Goal: Task Accomplishment & Management: Use online tool/utility

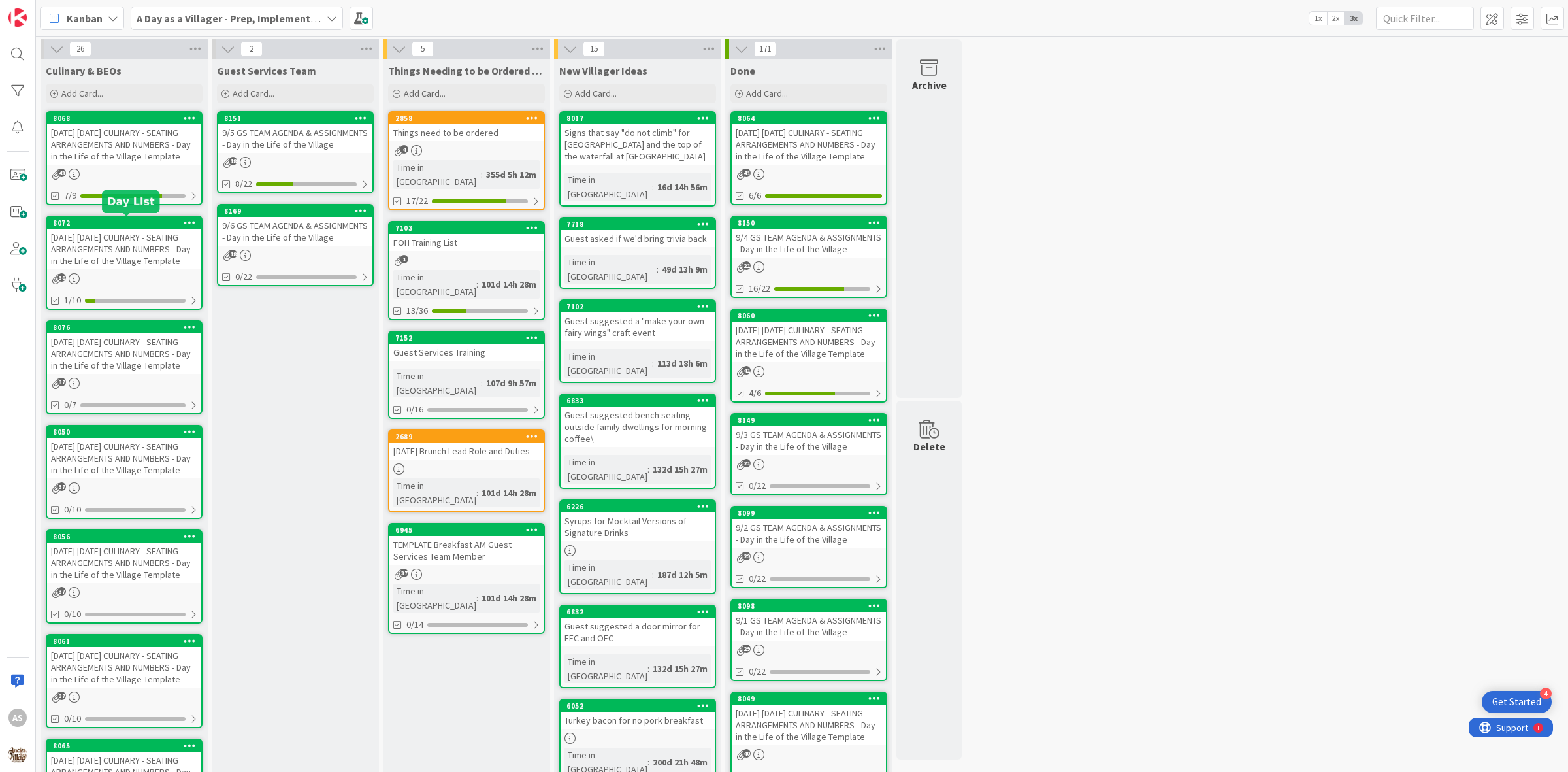
click at [153, 240] on div "[DATE] [DATE] CULINARY - SEATING ARRANGEMENTS AND NUMBERS - Day in the Life of …" at bounding box center [124, 249] width 154 height 40
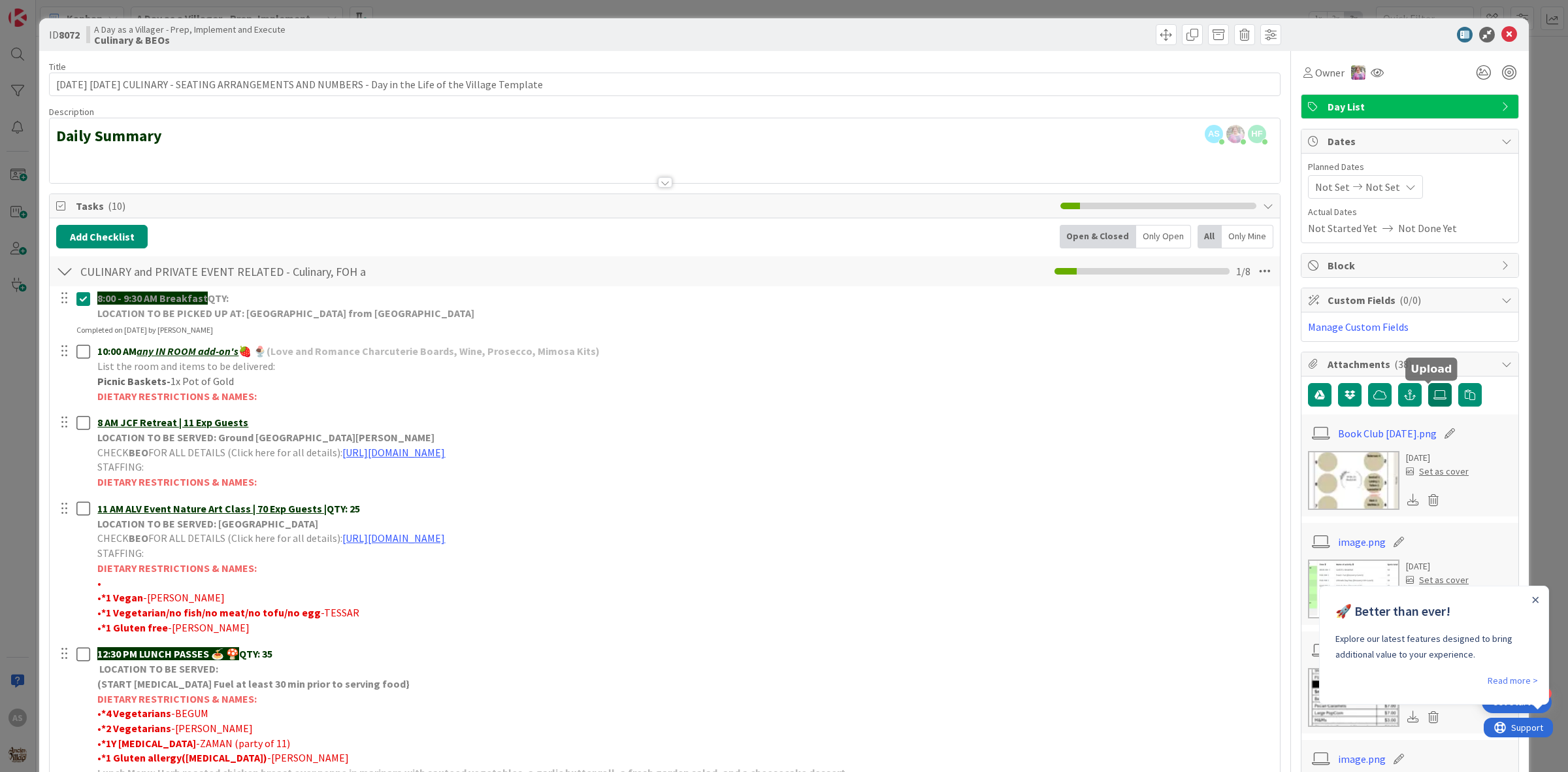
click at [1431, 402] on label at bounding box center [1439, 395] width 23 height 23
click at [1428, 383] on input "file" at bounding box center [1428, 383] width 0 height 0
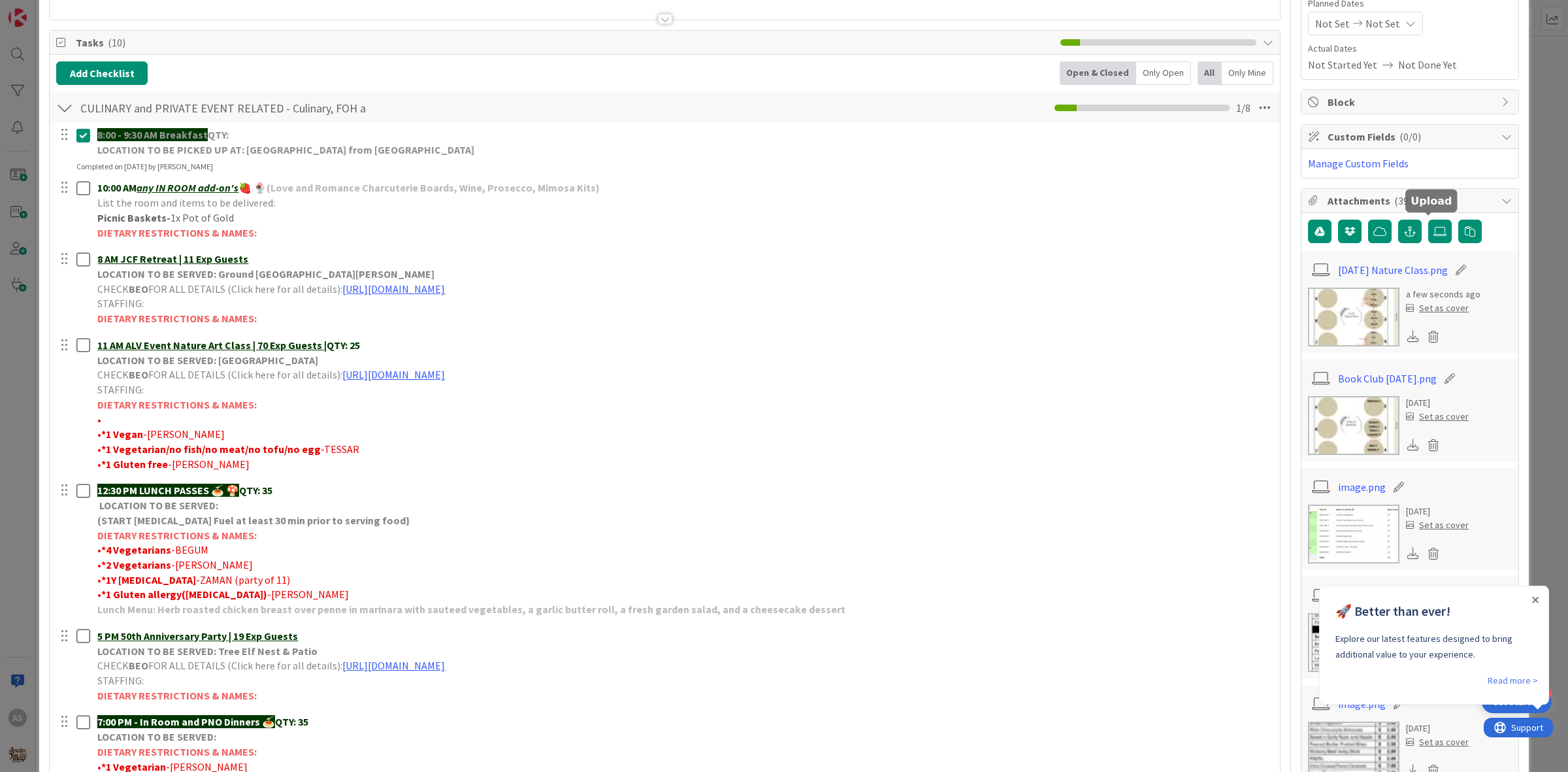
scroll to position [327, 0]
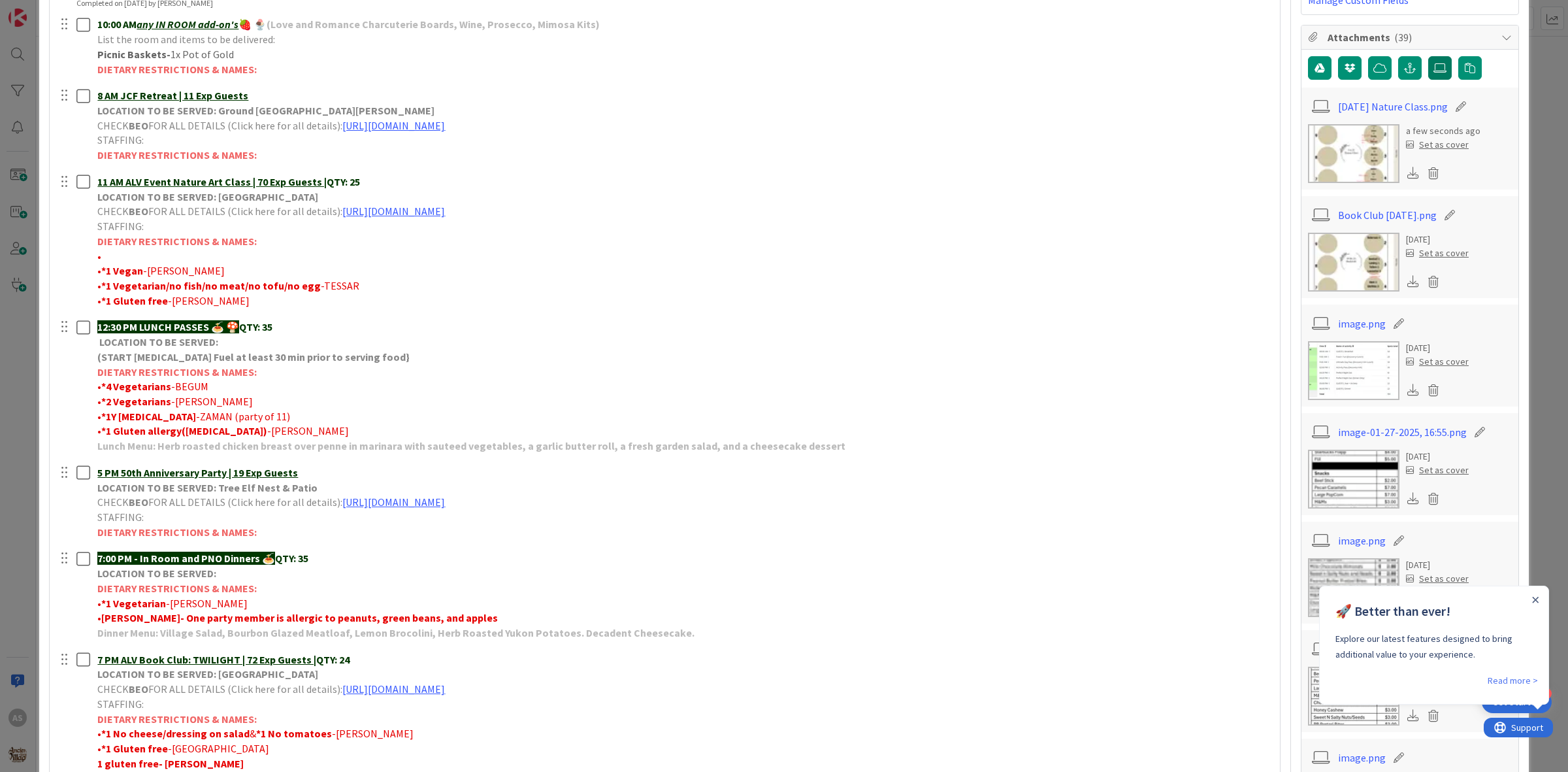
click at [1433, 65] on icon at bounding box center [1439, 68] width 13 height 10
click at [1428, 57] on input "file" at bounding box center [1428, 57] width 0 height 0
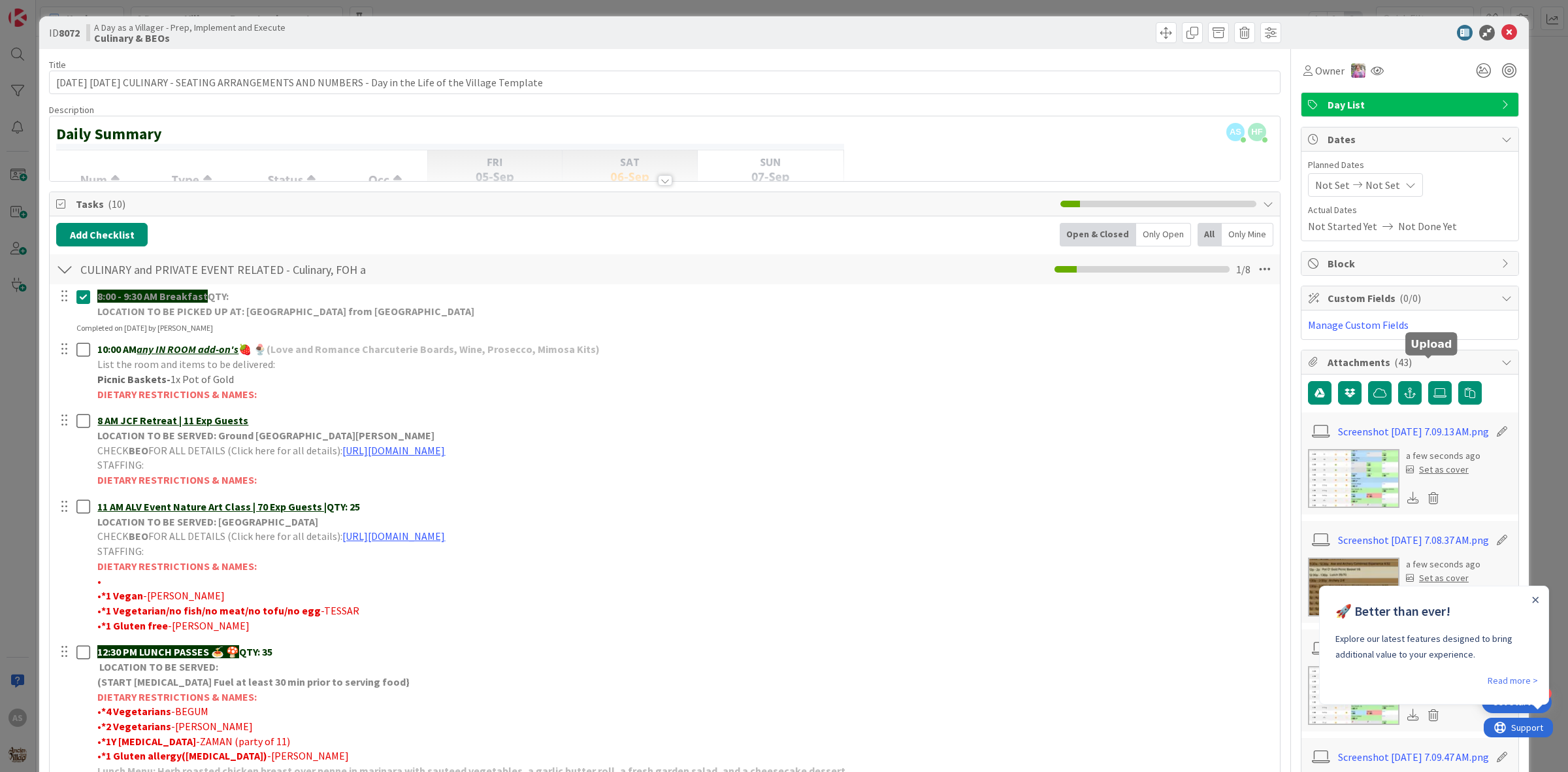
scroll to position [0, 0]
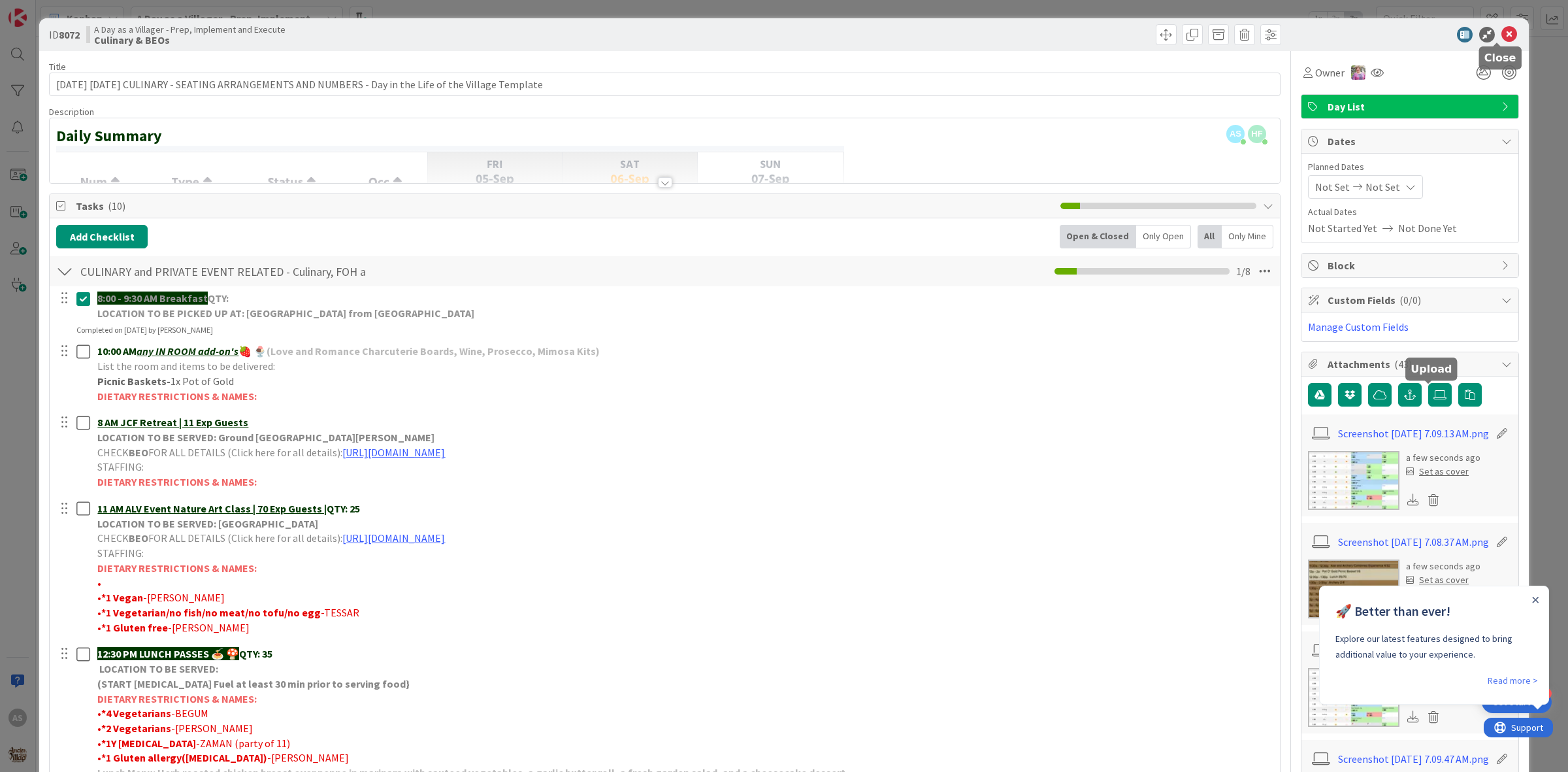
click at [1501, 29] on icon at bounding box center [1509, 34] width 15 height 15
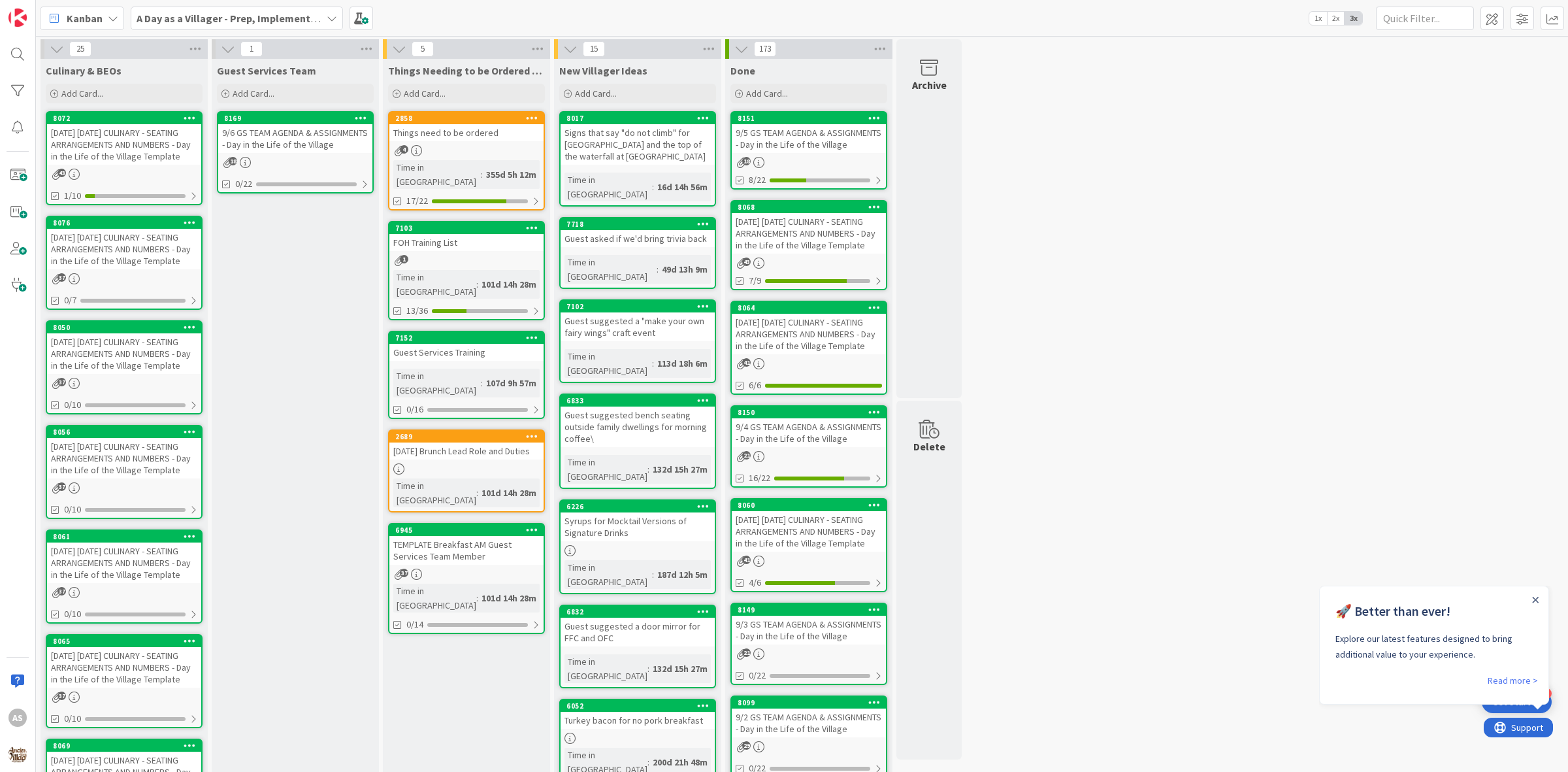
click at [144, 164] on div "[DATE] [DATE] CULINARY - SEATING ARRANGEMENTS AND NUMBERS - Day in the Life of …" at bounding box center [124, 144] width 154 height 40
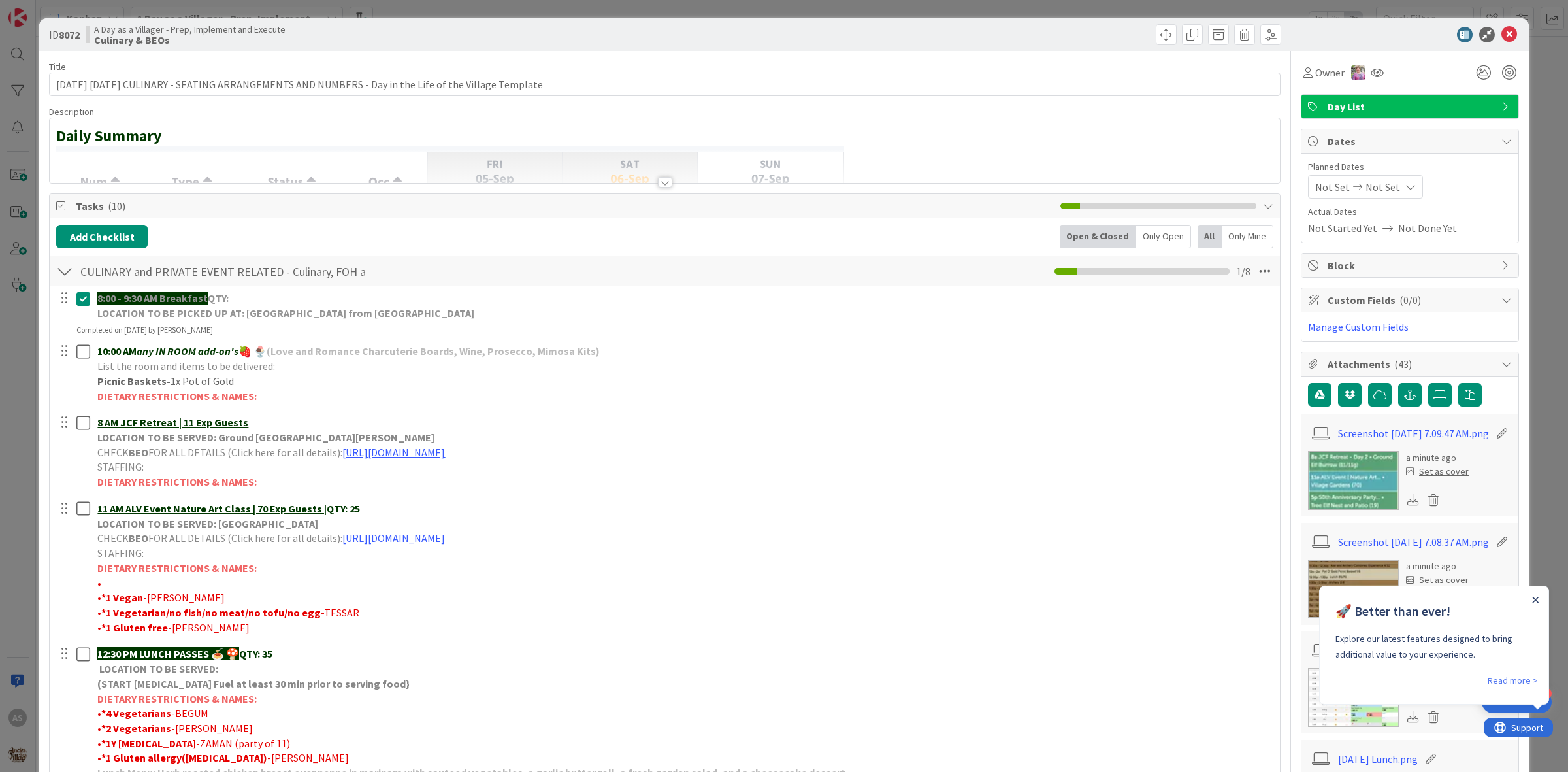
click at [1535, 600] on icon "Close Announcement" at bounding box center [1535, 600] width 6 height 6
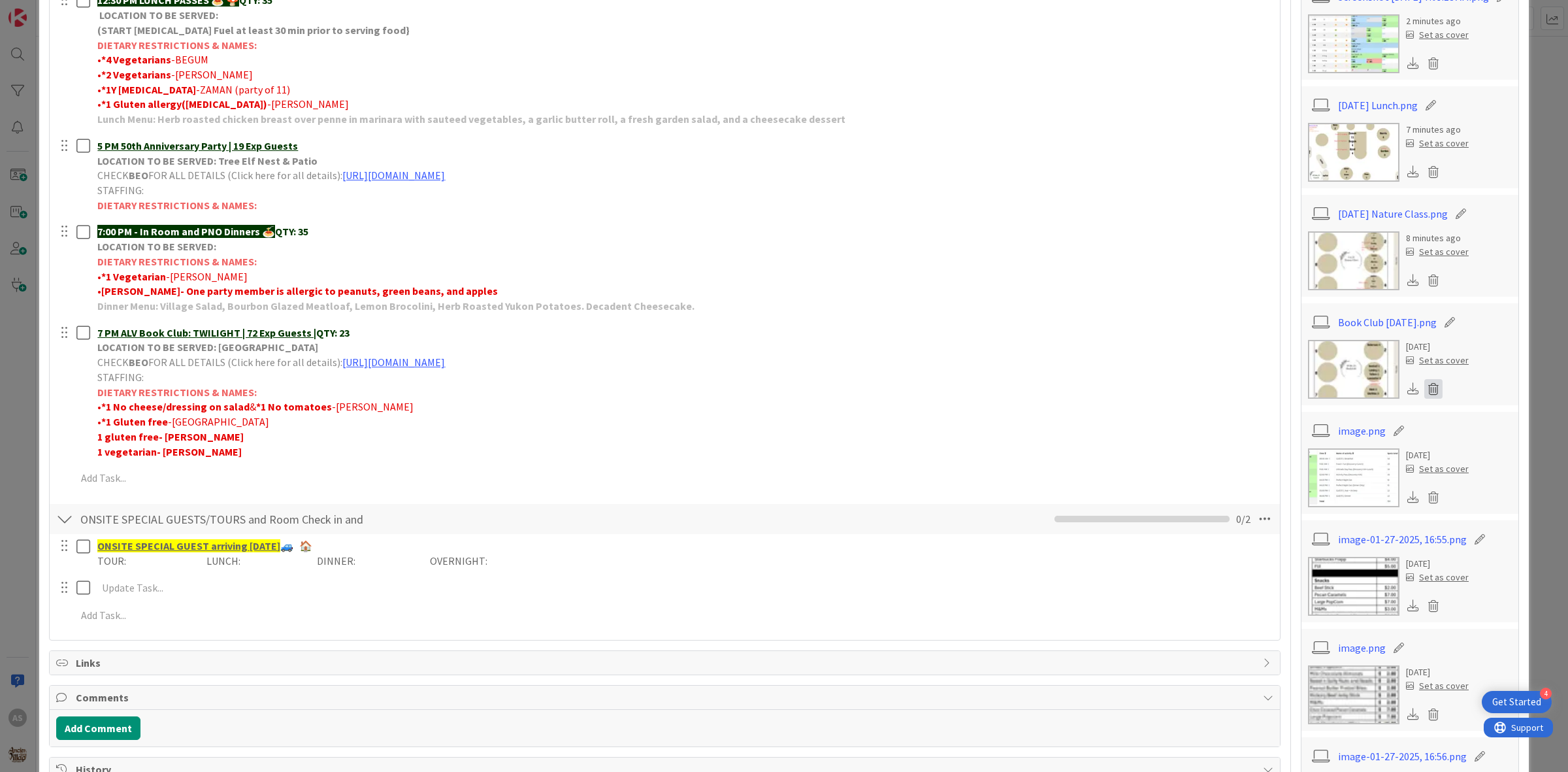
click at [1424, 399] on icon at bounding box center [1433, 389] width 18 height 20
click at [1301, 465] on button "Delete" at bounding box center [1311, 452] width 49 height 23
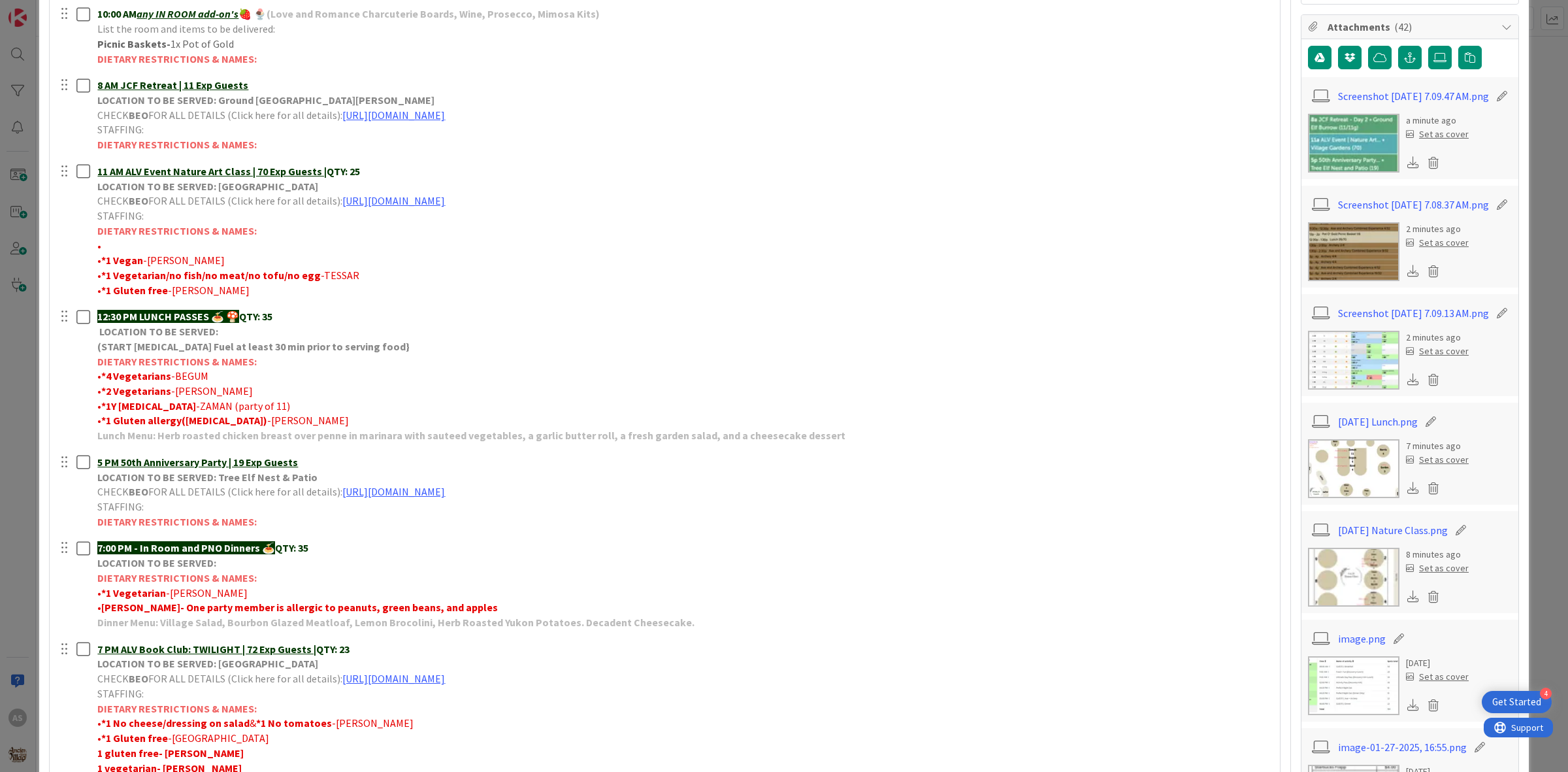
scroll to position [327, 0]
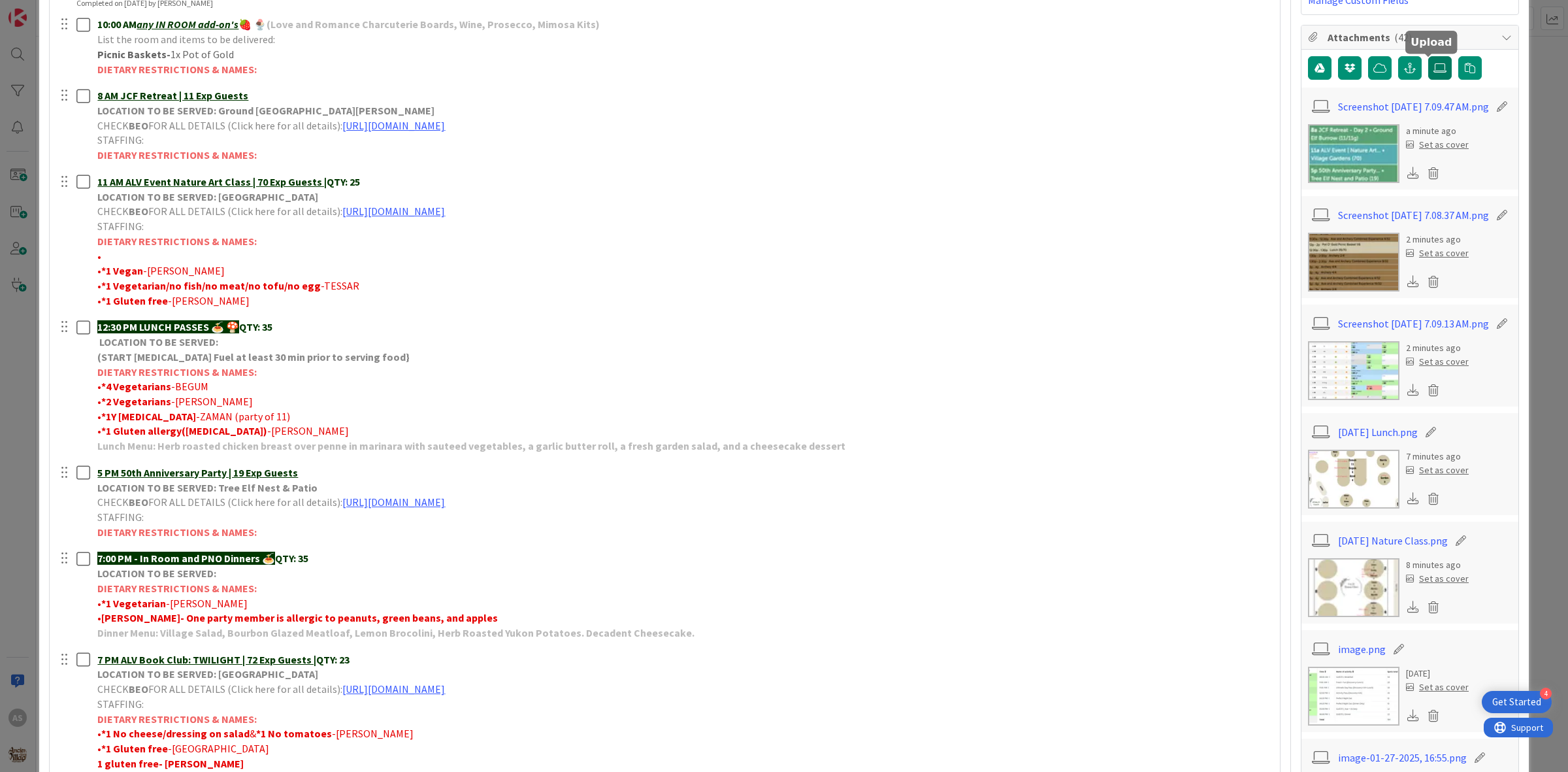
click at [1433, 73] on icon at bounding box center [1439, 68] width 13 height 10
click at [1428, 57] on input "file" at bounding box center [1428, 57] width 0 height 0
click at [1433, 67] on icon at bounding box center [1439, 68] width 13 height 10
click at [1428, 57] on input "file" at bounding box center [1428, 57] width 0 height 0
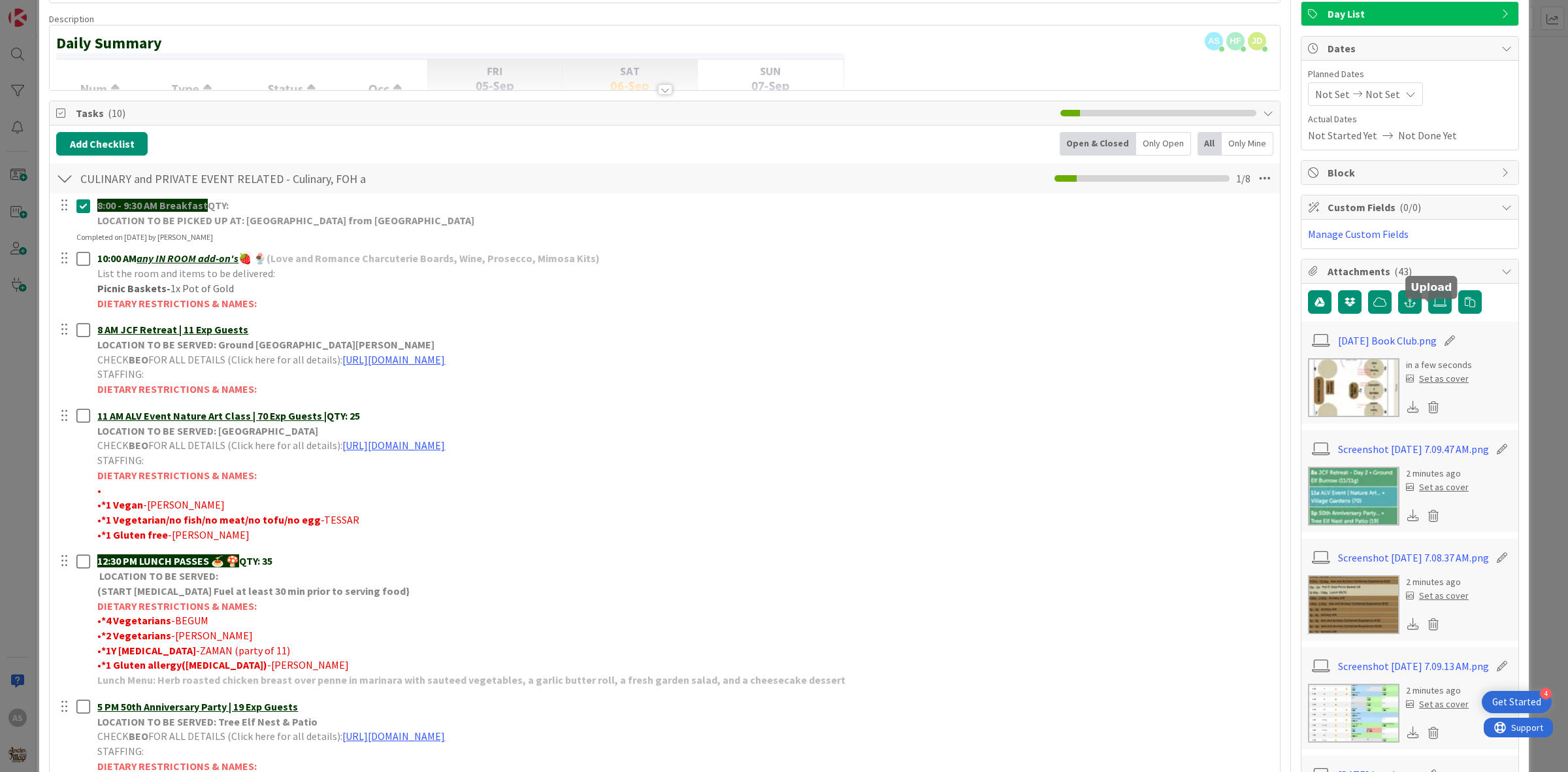
scroll to position [81, 0]
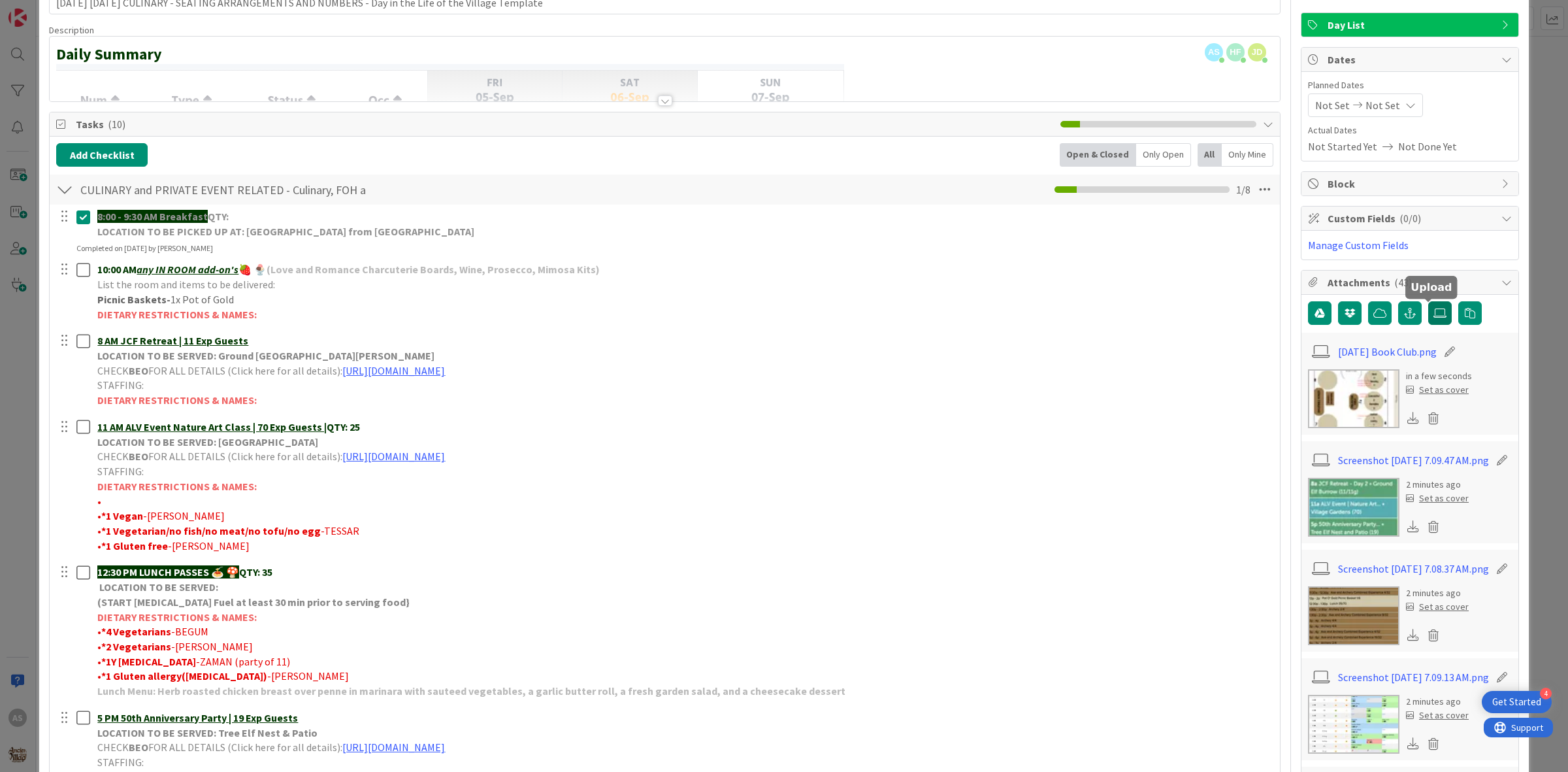
click at [1433, 309] on icon at bounding box center [1439, 313] width 13 height 10
click at [1428, 301] on input "file" at bounding box center [1428, 301] width 0 height 0
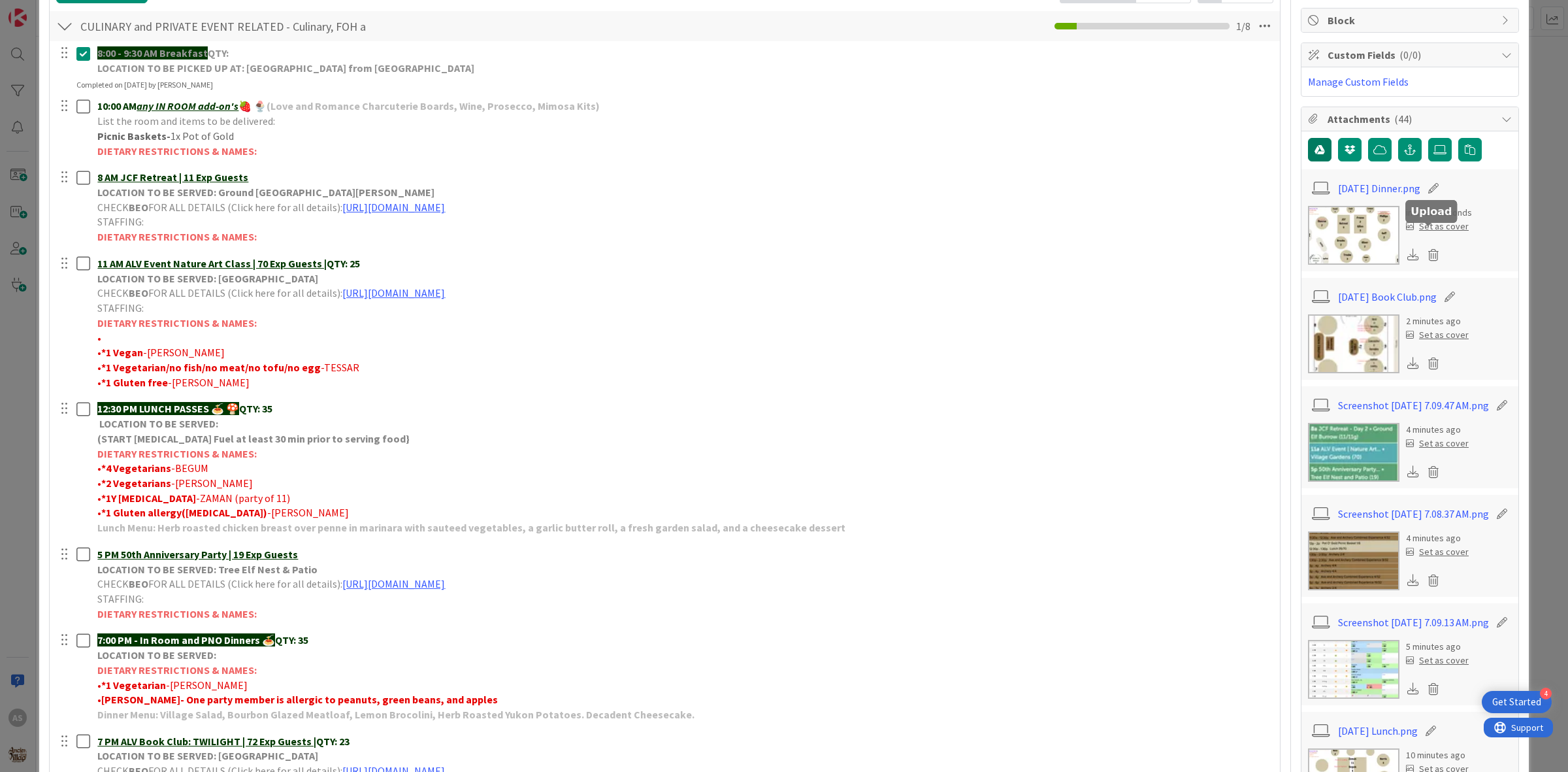
scroll to position [0, 0]
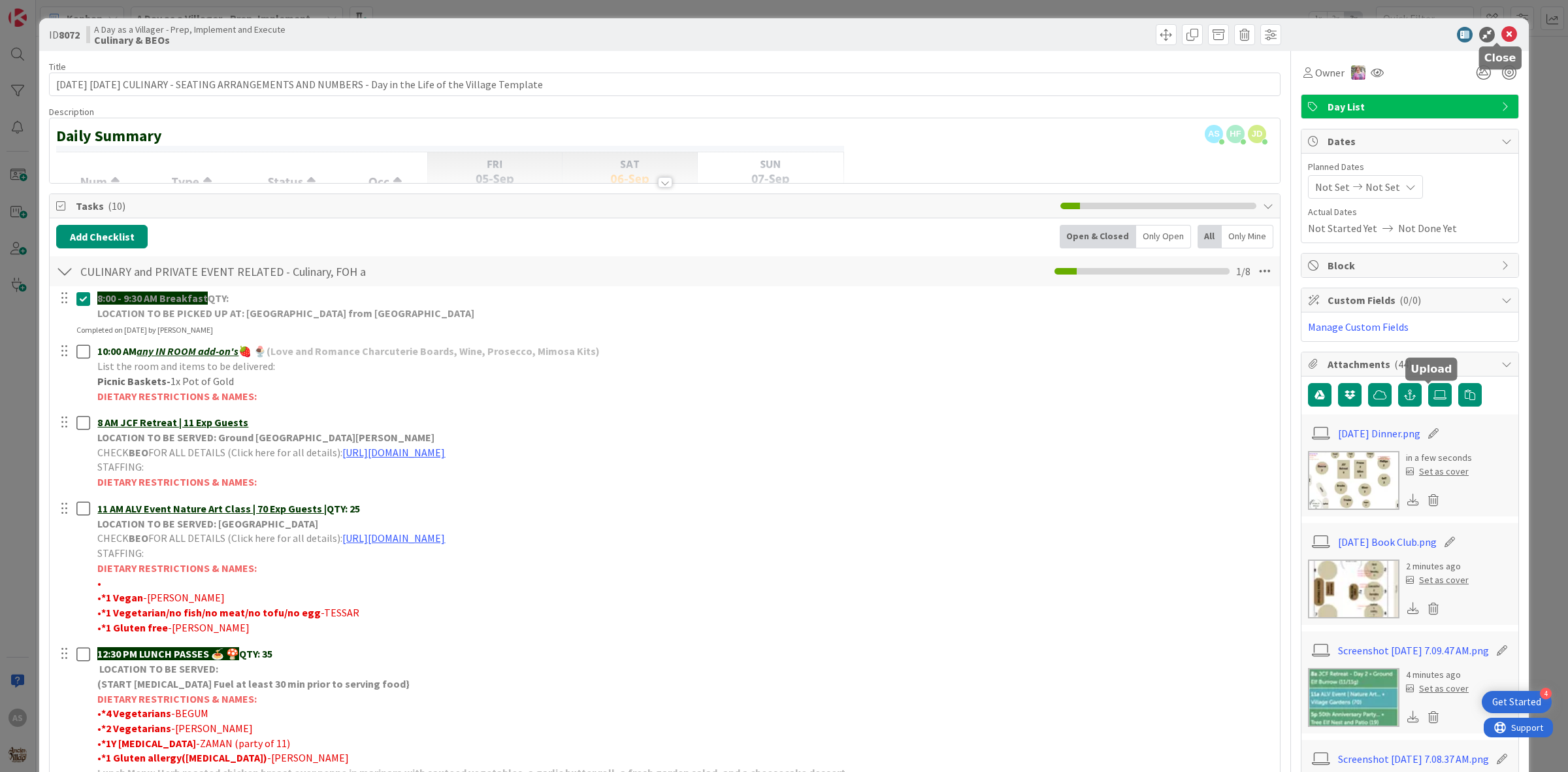
click at [1503, 37] on icon at bounding box center [1509, 34] width 15 height 15
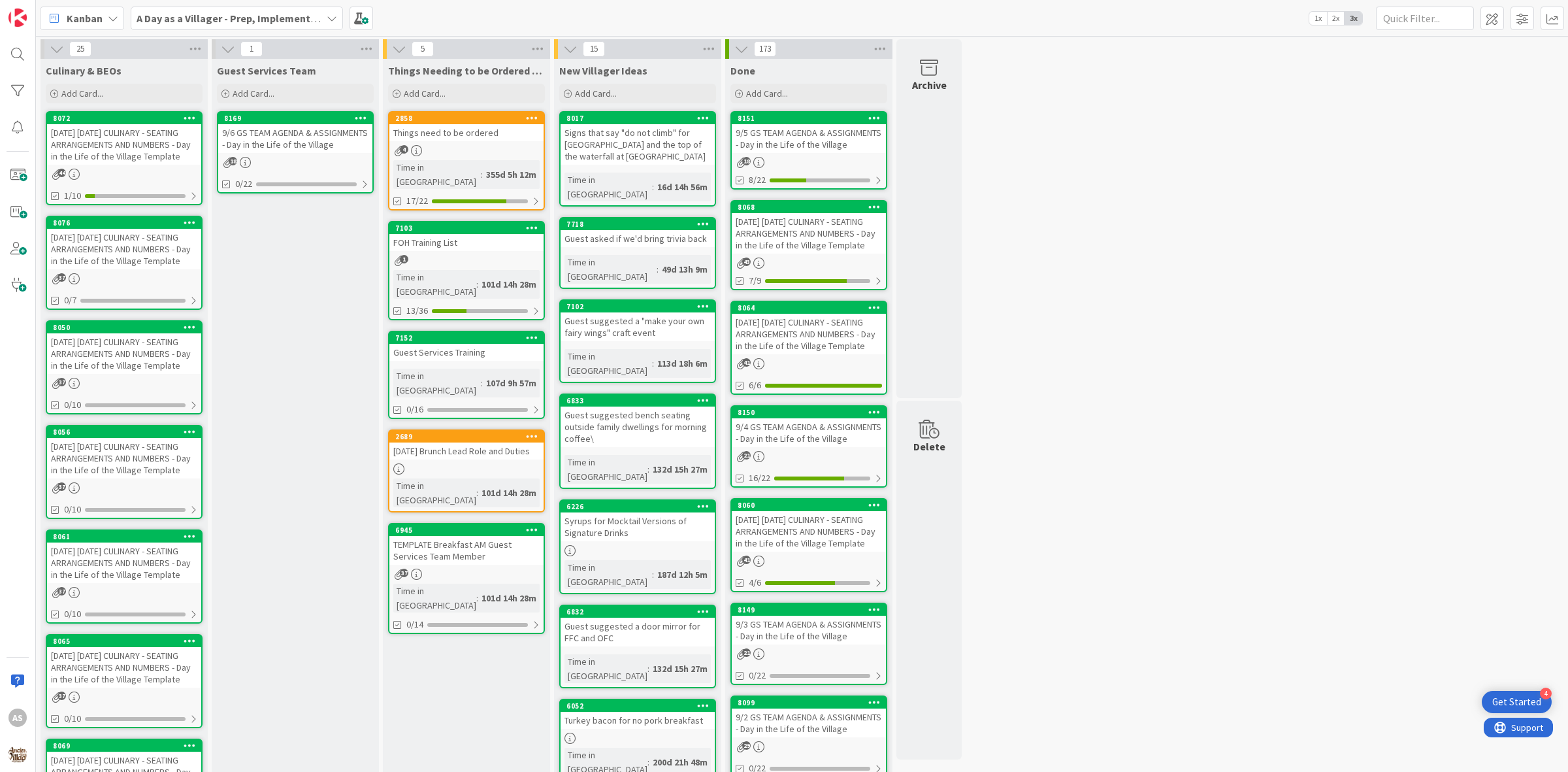
click at [487, 167] on div "355d 5h 12m" at bounding box center [511, 174] width 57 height 15
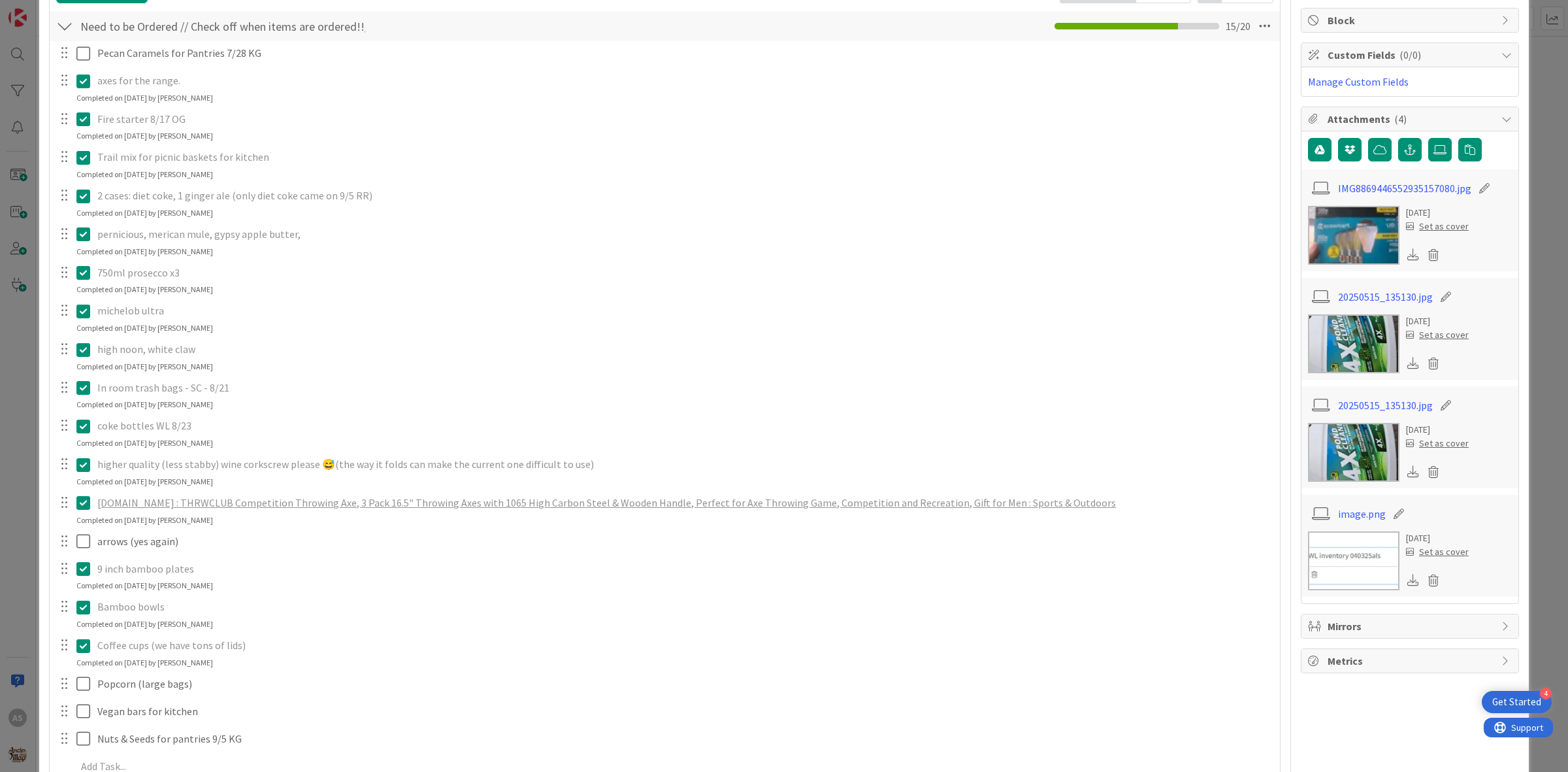
click at [79, 461] on icon at bounding box center [83, 465] width 14 height 15
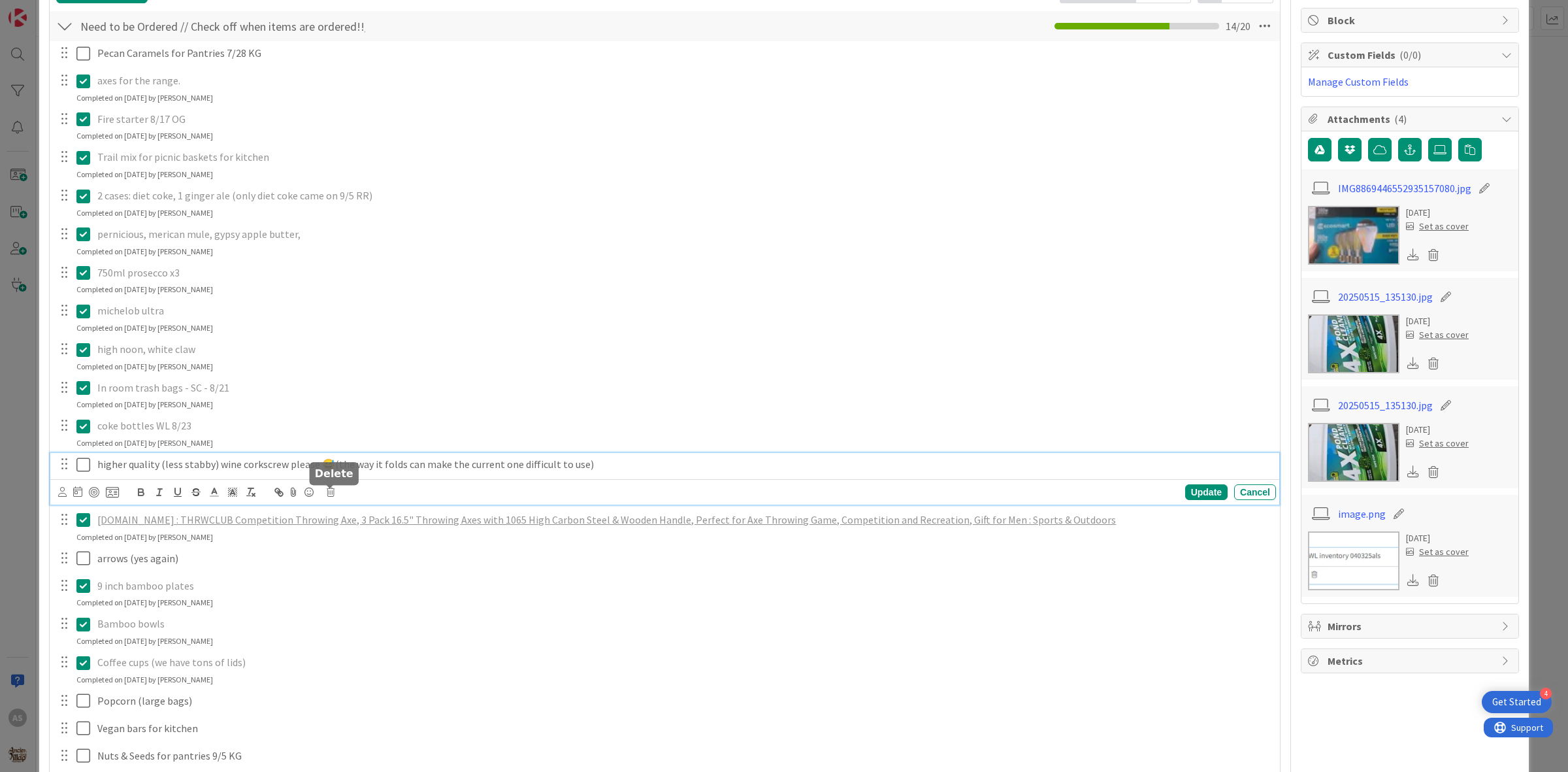
click at [331, 494] on icon at bounding box center [330, 492] width 8 height 9
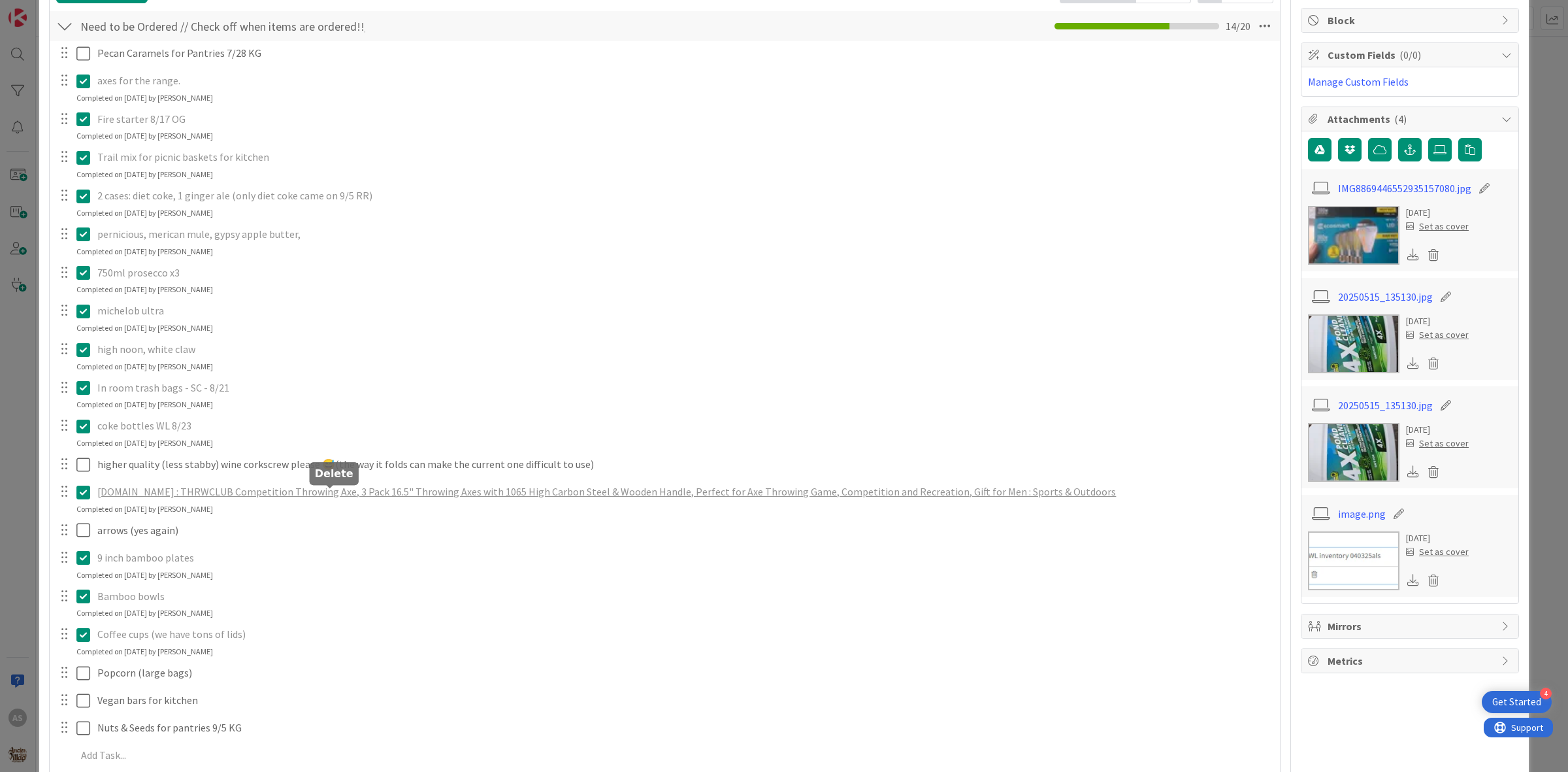
click at [382, 552] on div "Pecan Caramels for Pantries 7/28 KG Update Cancel axes for the range. Update Ca…" at bounding box center [665, 407] width 1217 height 731
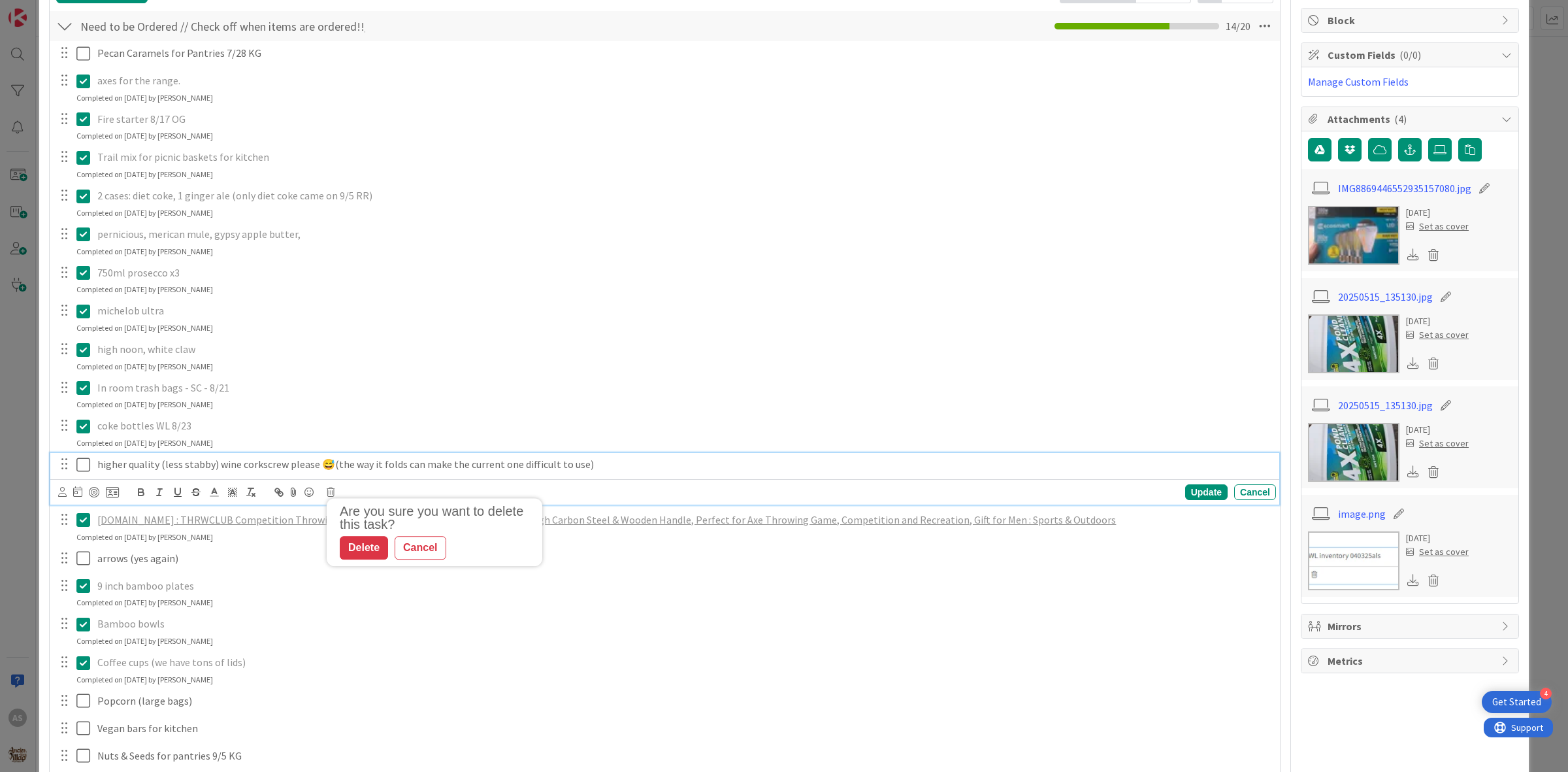
click at [366, 474] on div "higher quality (less stabby) wine corkscrew please 😅(the way it folds can make …" at bounding box center [683, 464] width 1184 height 23
click at [333, 491] on icon at bounding box center [330, 492] width 8 height 9
click at [357, 551] on div "Delete" at bounding box center [363, 547] width 48 height 23
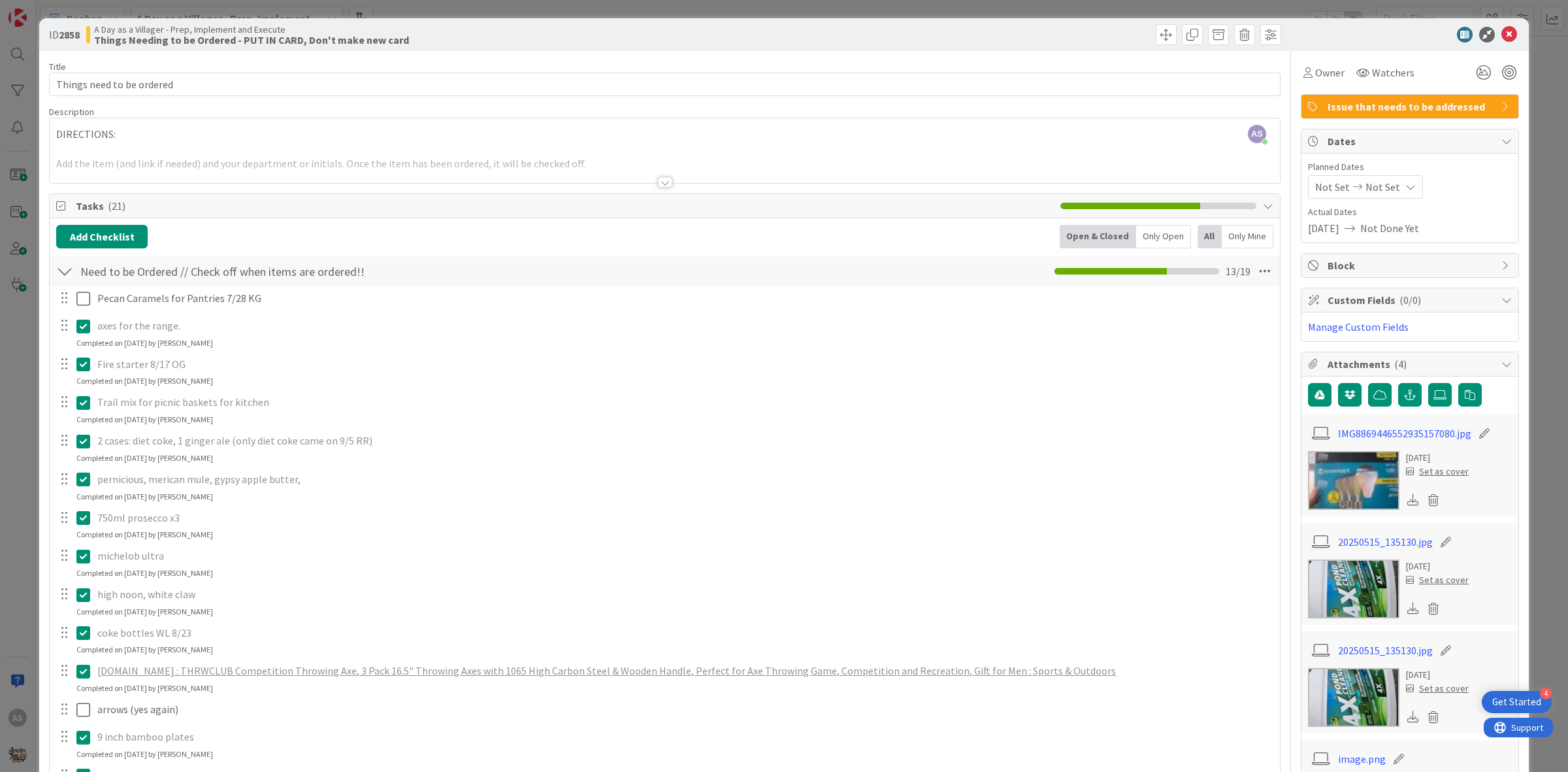
click at [1501, 33] on icon at bounding box center [1509, 34] width 15 height 15
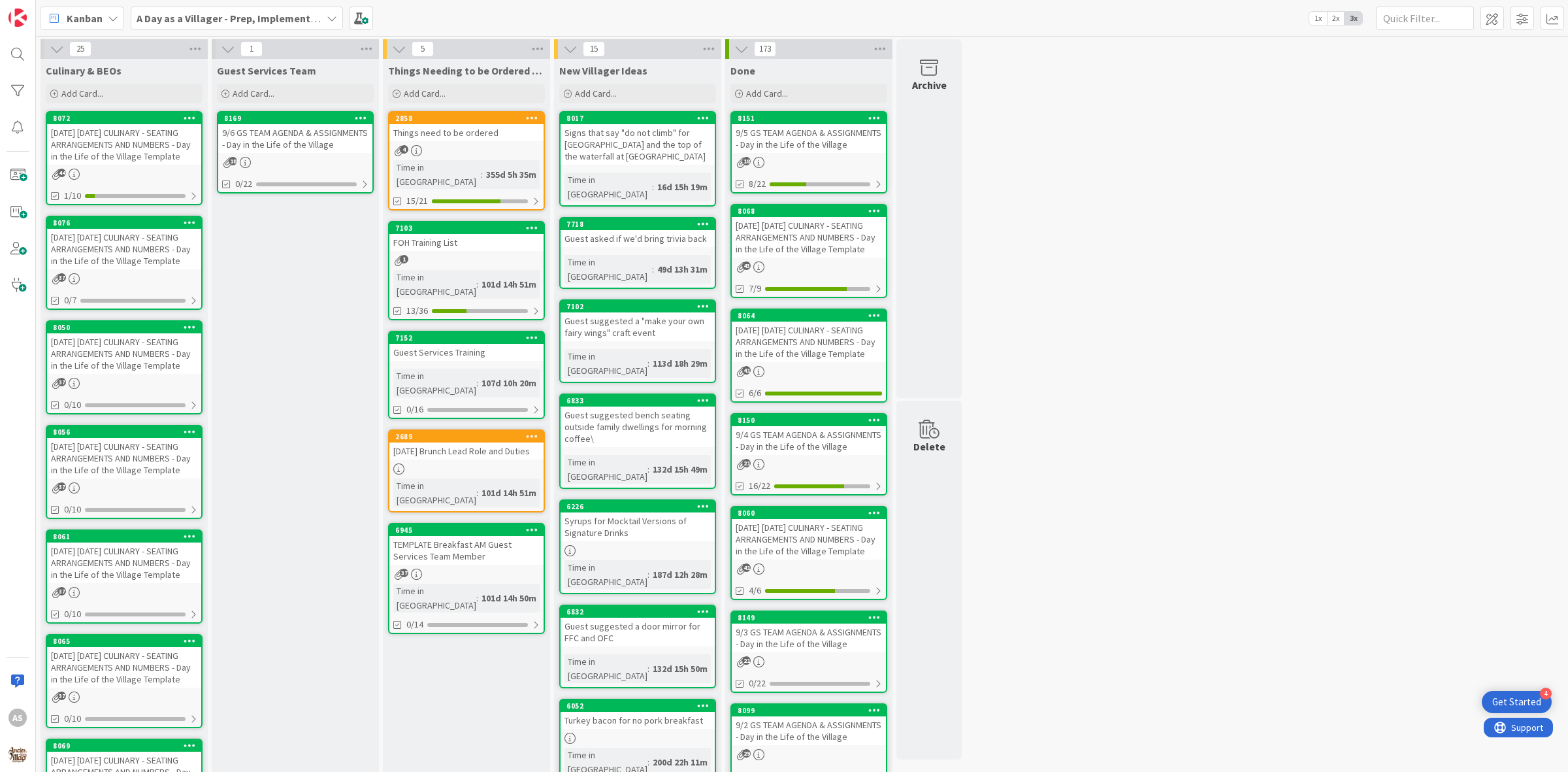
click at [271, 147] on div "9/6 GS TEAM AGENDA & ASSIGNMENTS - Day in the Life of the Village" at bounding box center [296, 139] width 154 height 29
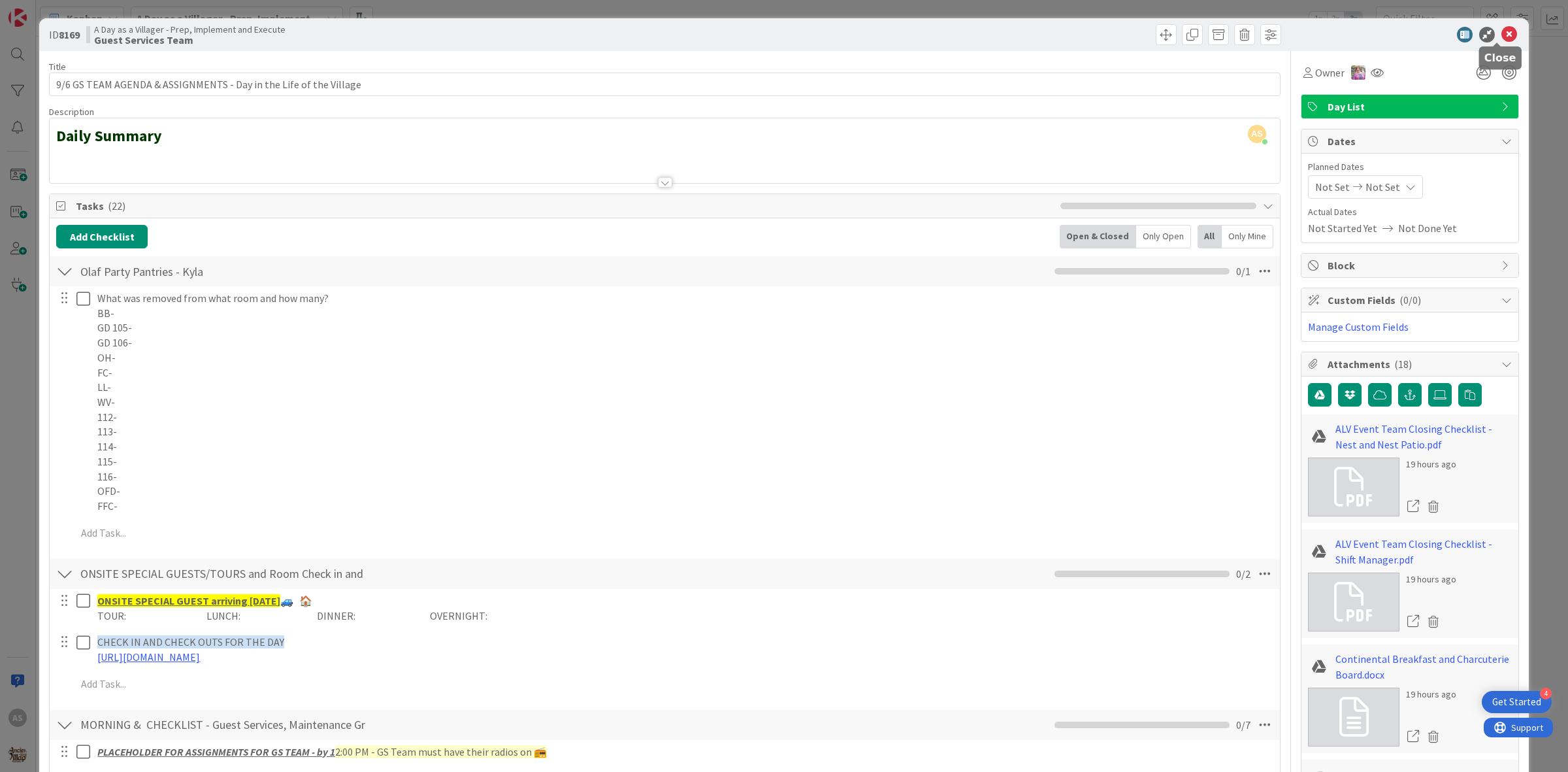
click at [1501, 29] on icon at bounding box center [1509, 34] width 15 height 15
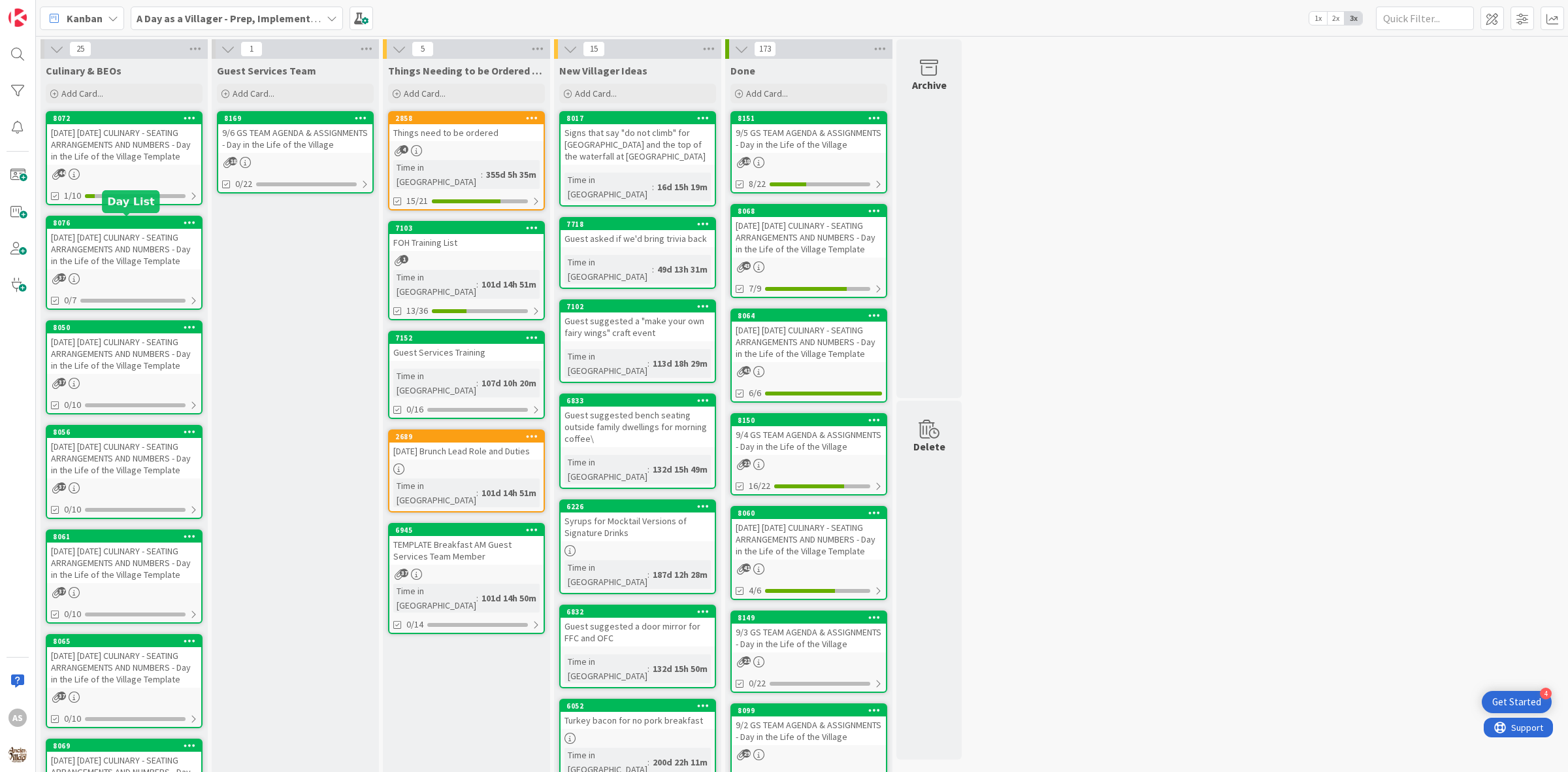
click at [153, 171] on div "44" at bounding box center [124, 174] width 154 height 11
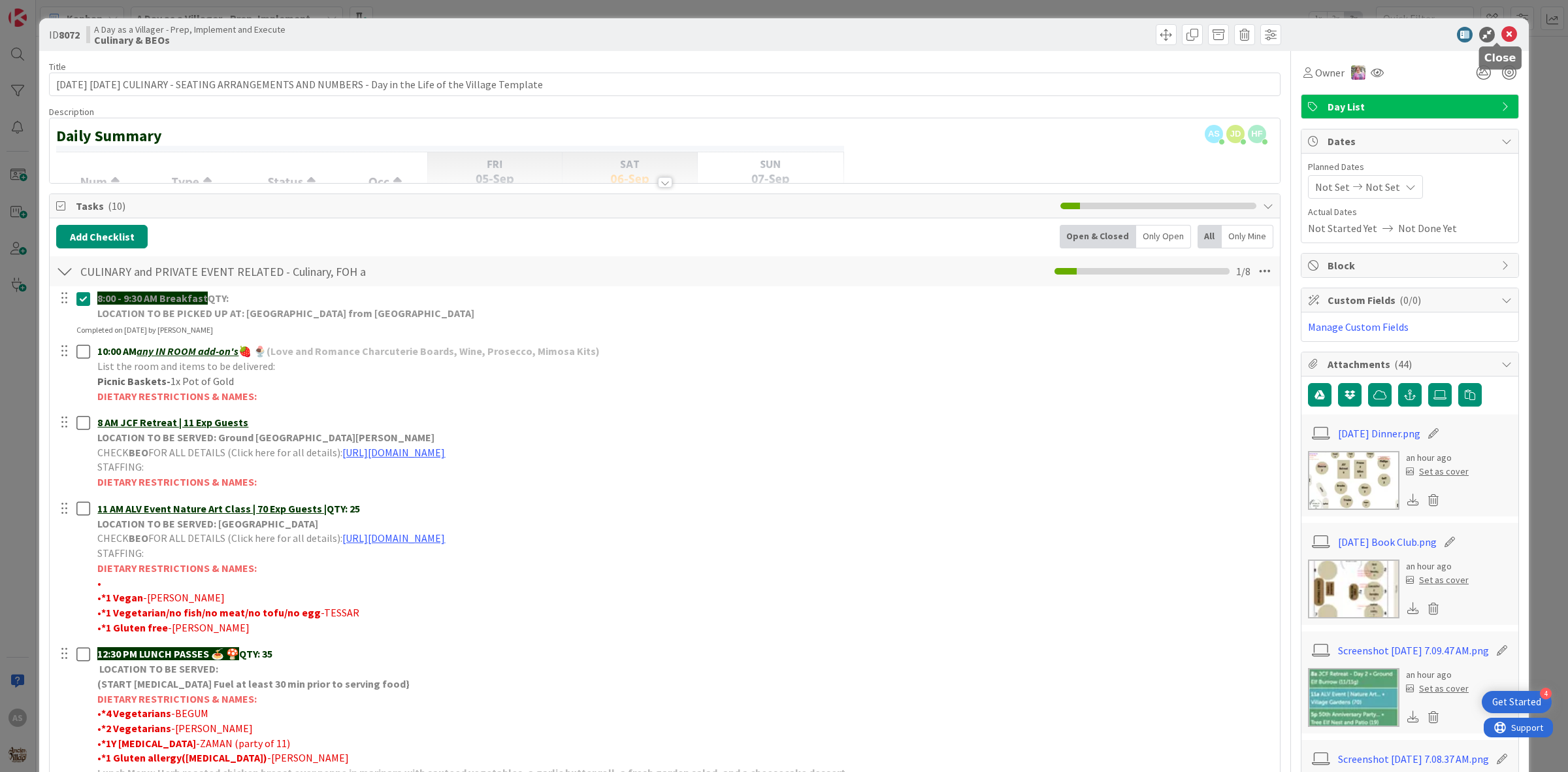
click at [1501, 37] on icon at bounding box center [1509, 34] width 15 height 15
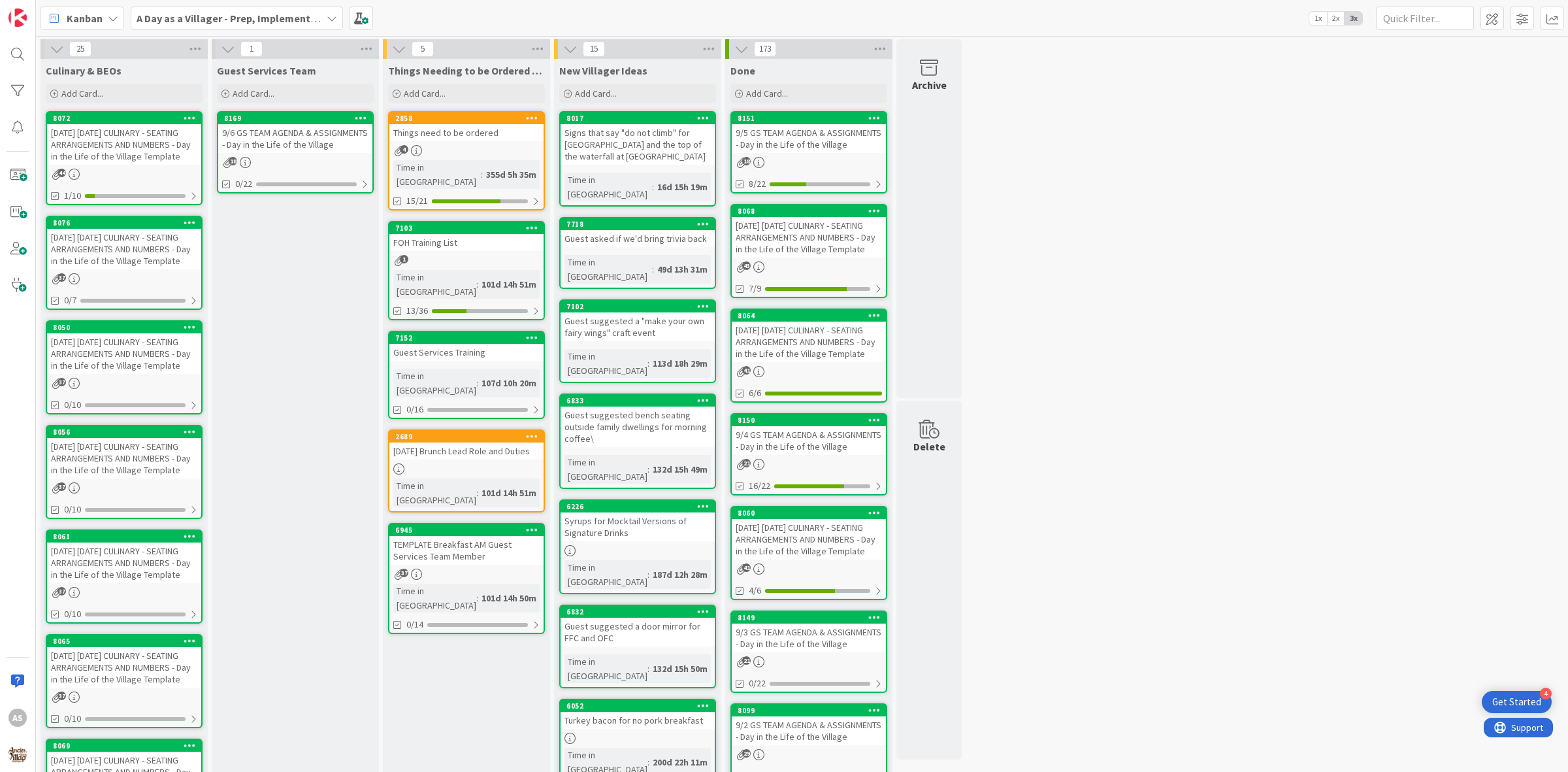
click at [278, 142] on div "9/6 GS TEAM AGENDA & ASSIGNMENTS - Day in the Life of the Village" at bounding box center [296, 139] width 154 height 29
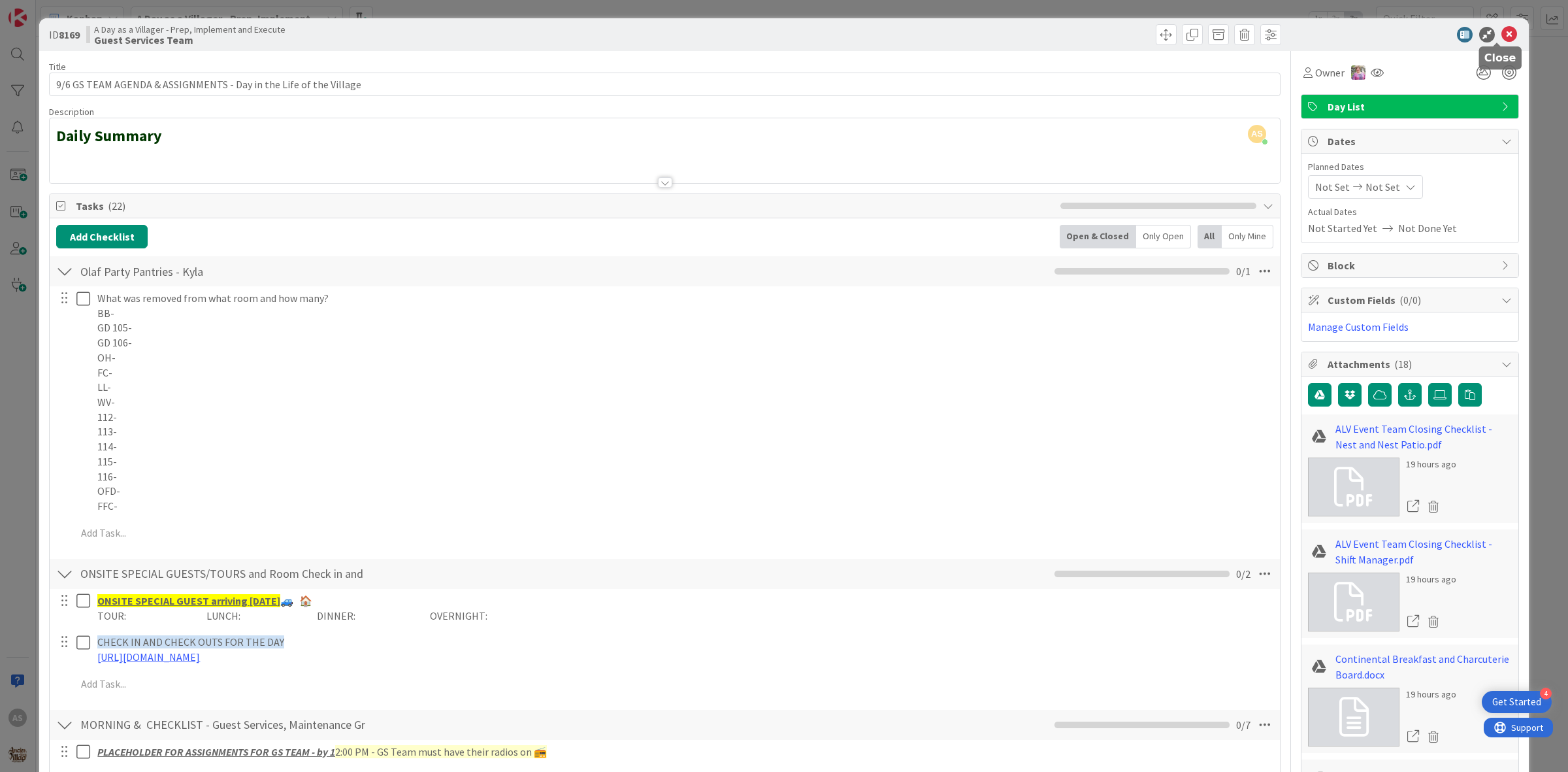
click at [1501, 32] on icon at bounding box center [1509, 34] width 15 height 15
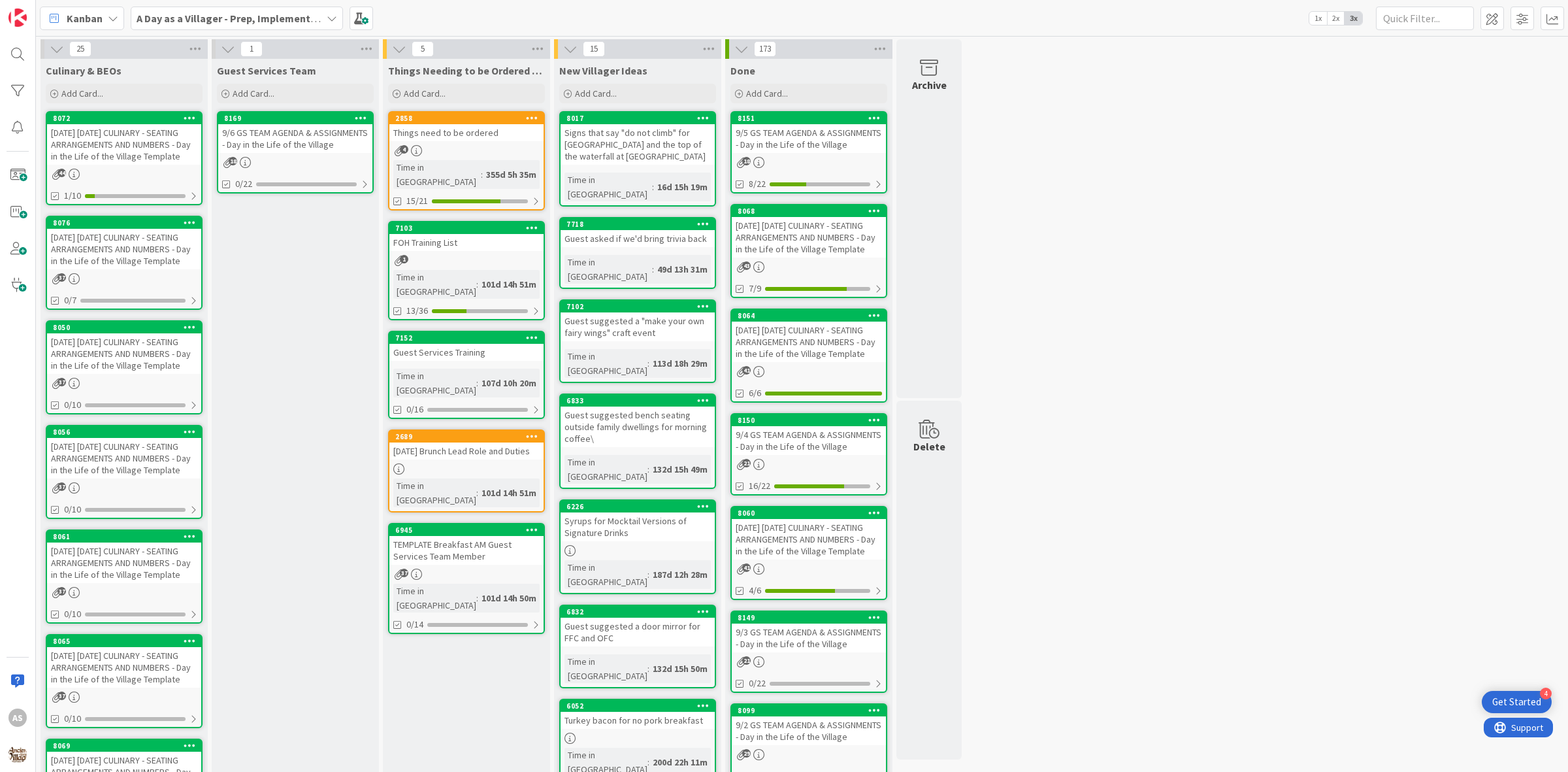
click at [99, 166] on link "8072 [DATE] [DATE] CULINARY - SEATING ARRANGEMENTS AND NUMBERS - Day in the Lif…" at bounding box center [123, 159] width 157 height 94
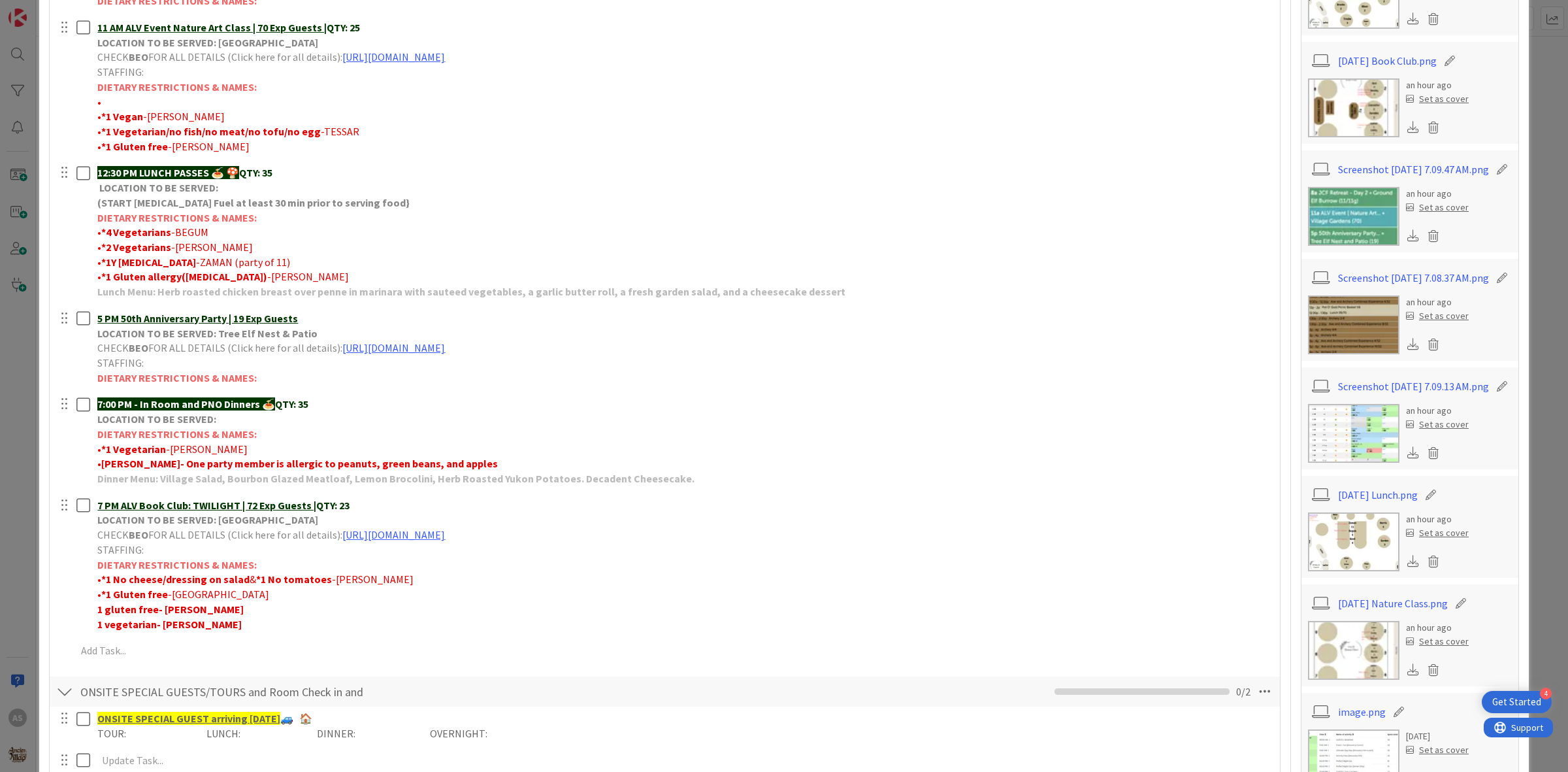
scroll to position [490, 0]
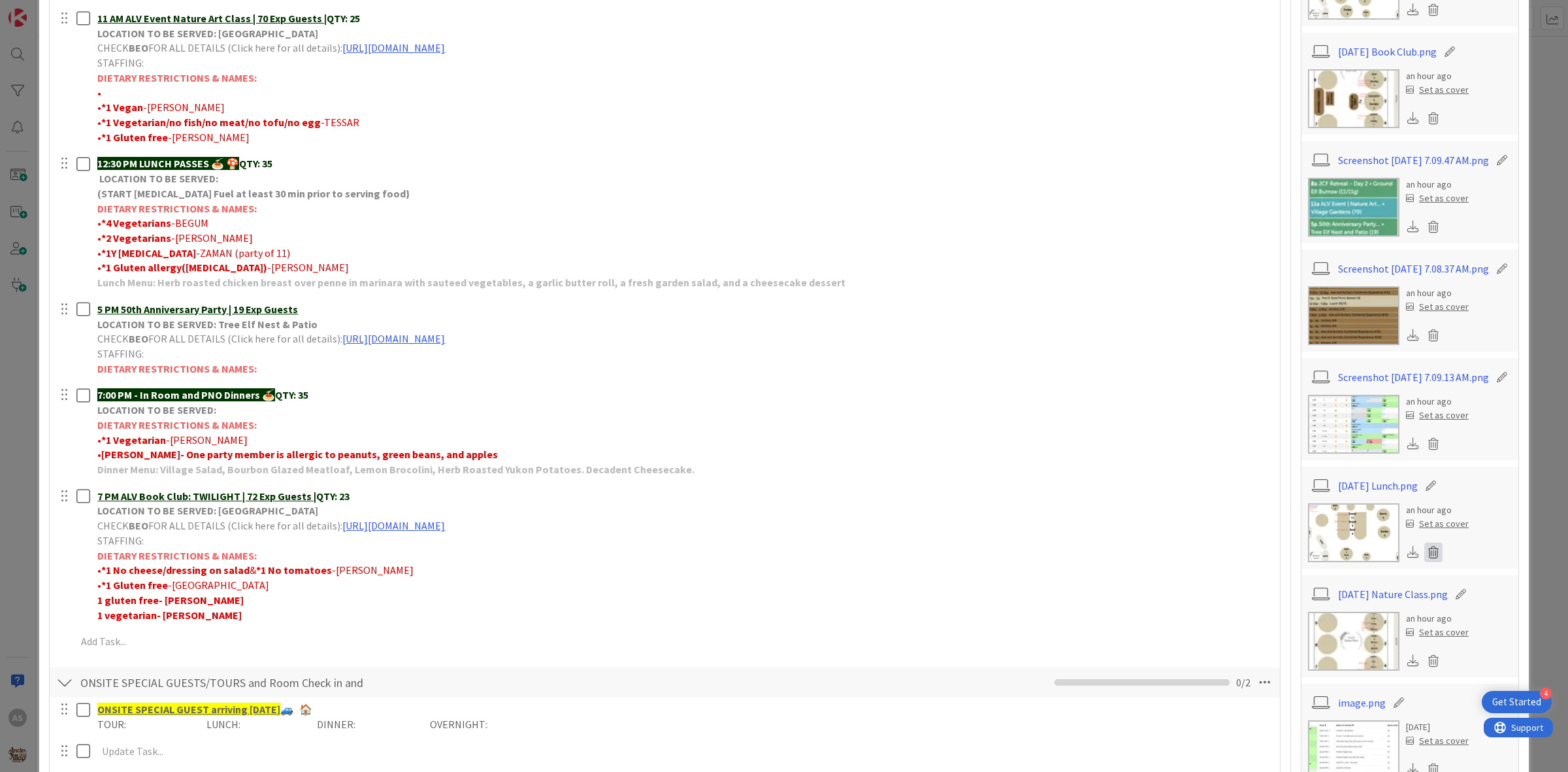
click at [1426, 562] on icon at bounding box center [1433, 552] width 18 height 20
click at [1297, 628] on button "Delete" at bounding box center [1311, 616] width 49 height 23
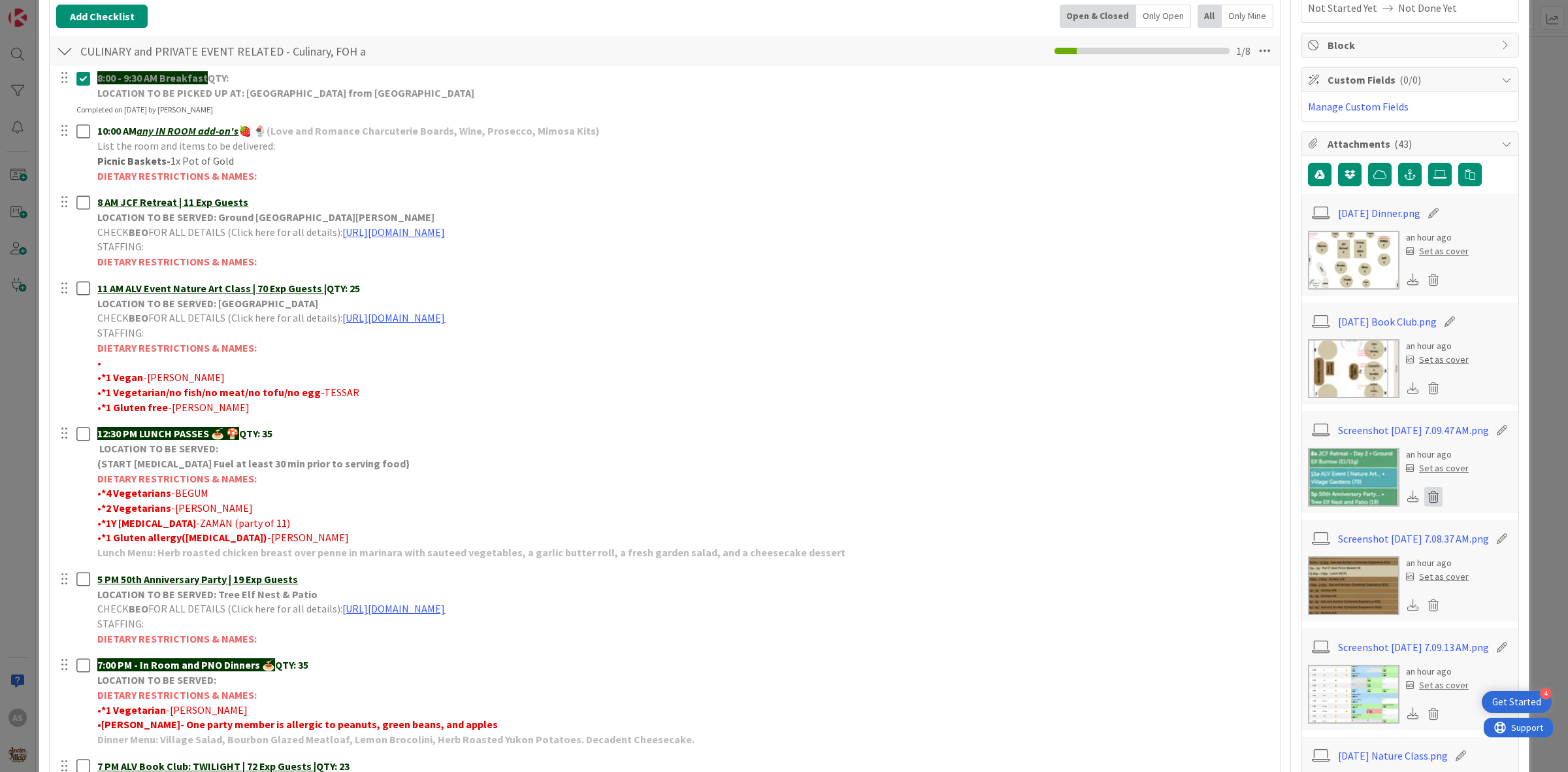
scroll to position [163, 0]
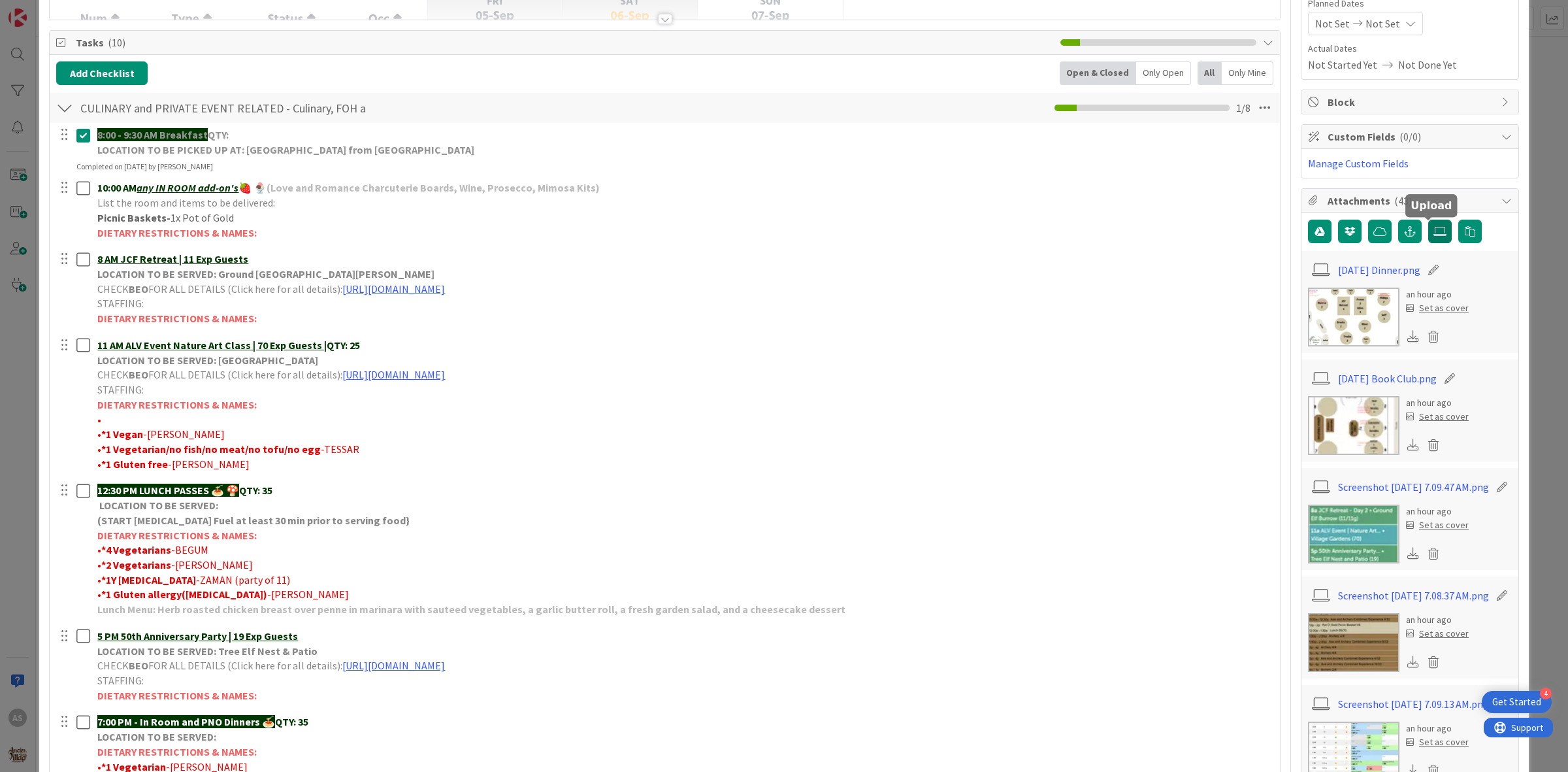
click at [1433, 226] on icon at bounding box center [1439, 232] width 13 height 10
click at [1428, 220] on input "file" at bounding box center [1428, 220] width 0 height 0
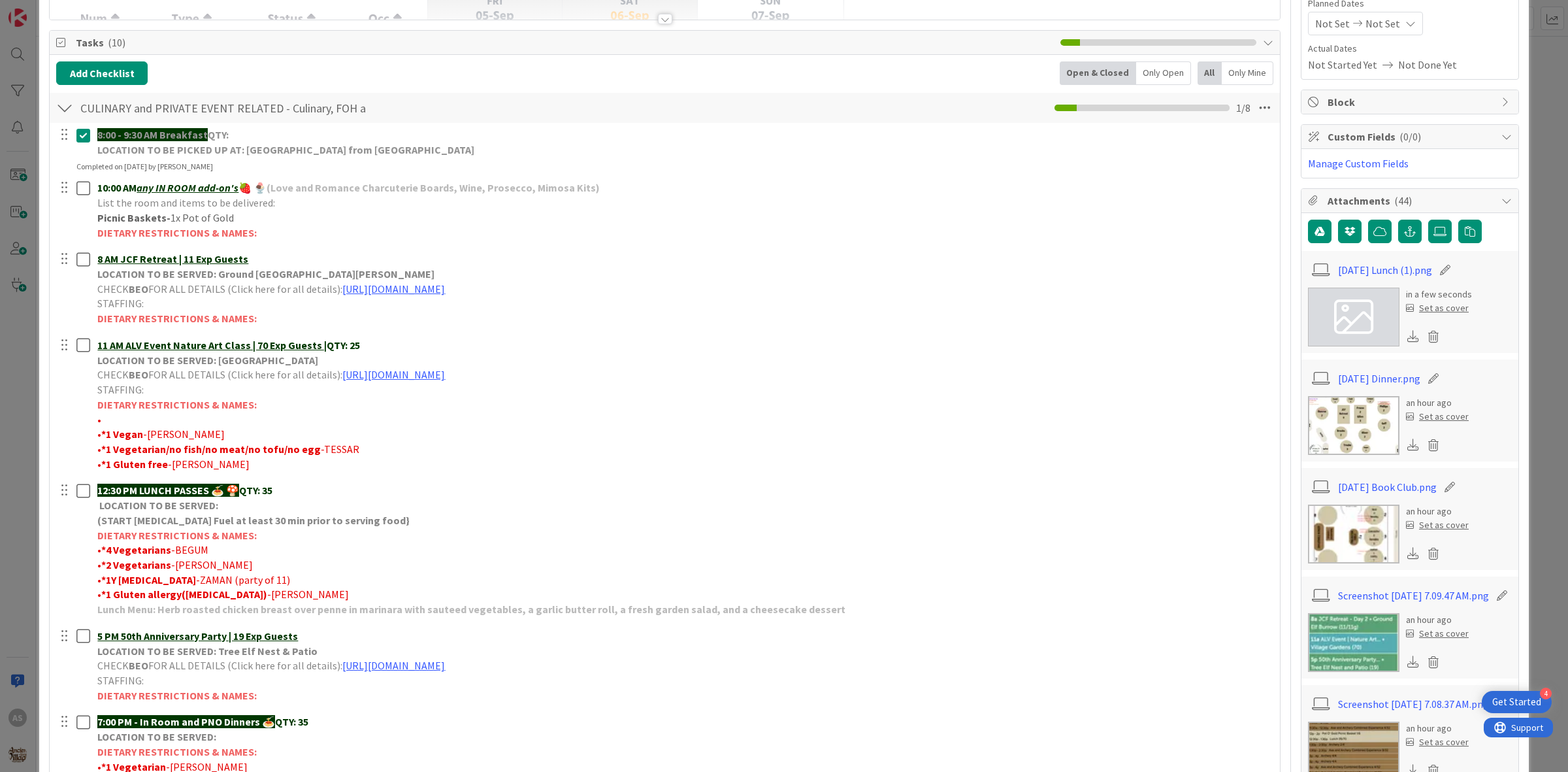
scroll to position [0, 0]
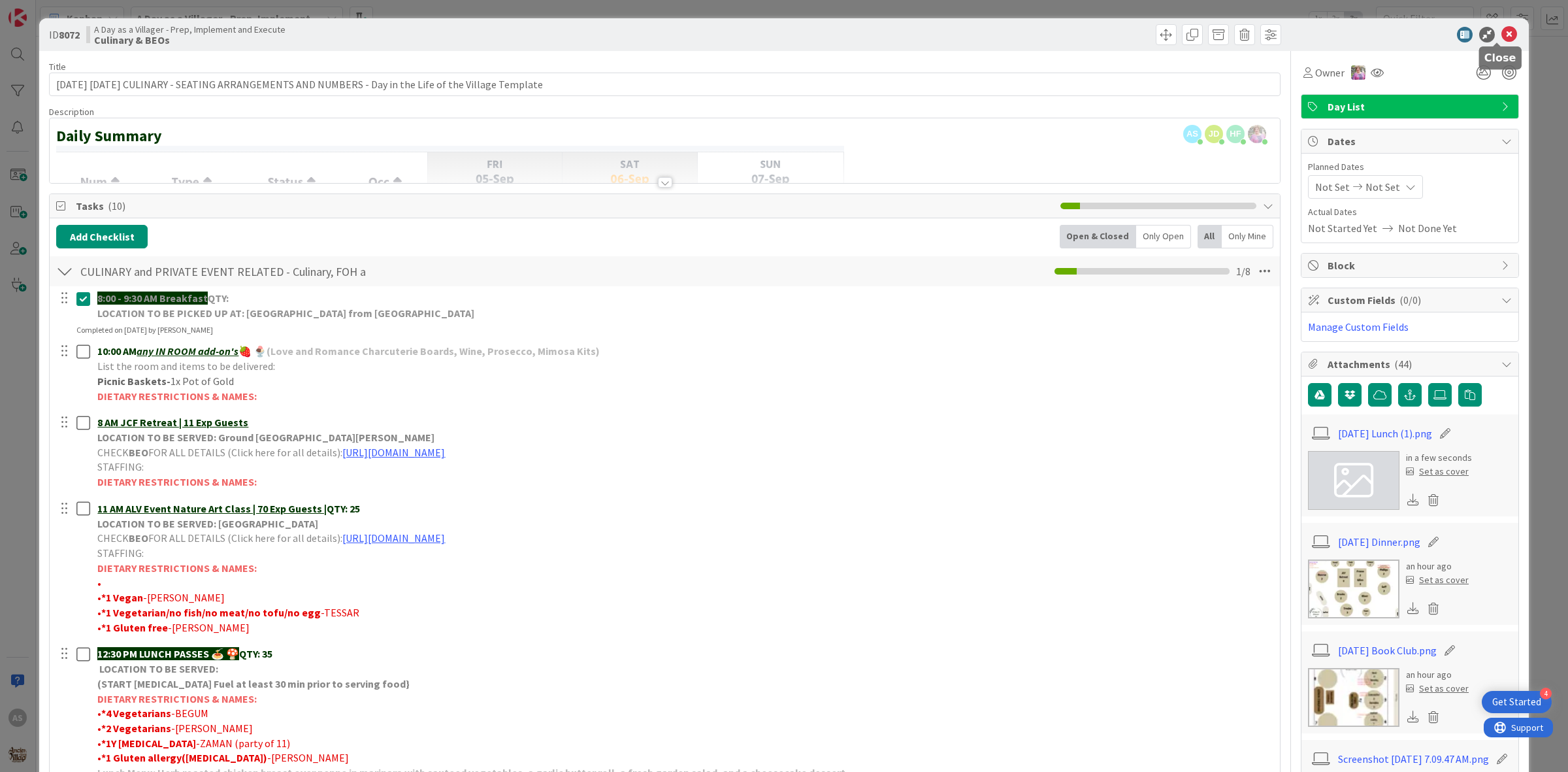
click at [1501, 32] on icon at bounding box center [1509, 34] width 15 height 15
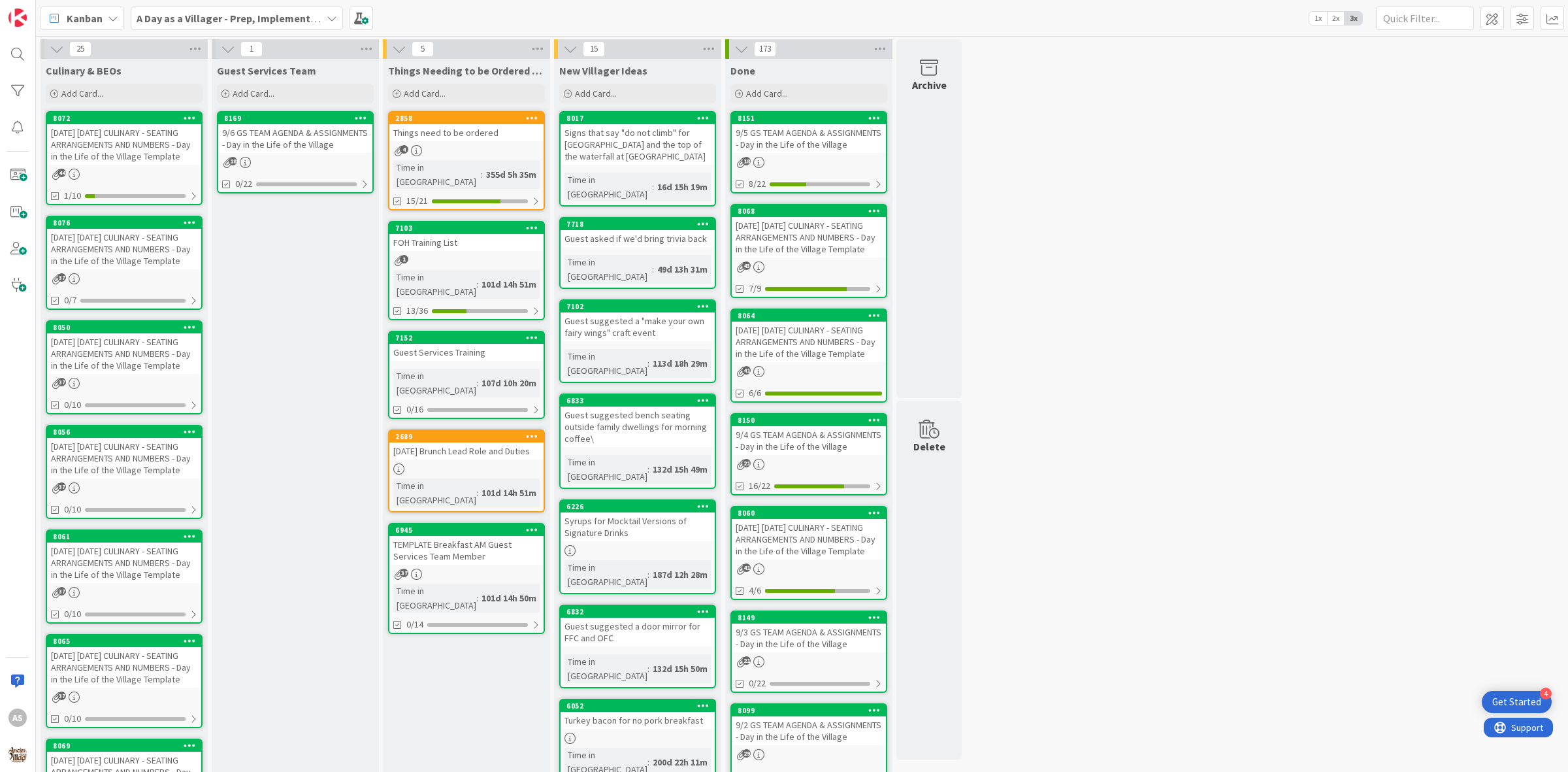
click at [72, 139] on div "[DATE] [DATE] CULINARY - SEATING ARRANGEMENTS AND NUMBERS - Day in the Life of …" at bounding box center [124, 144] width 154 height 40
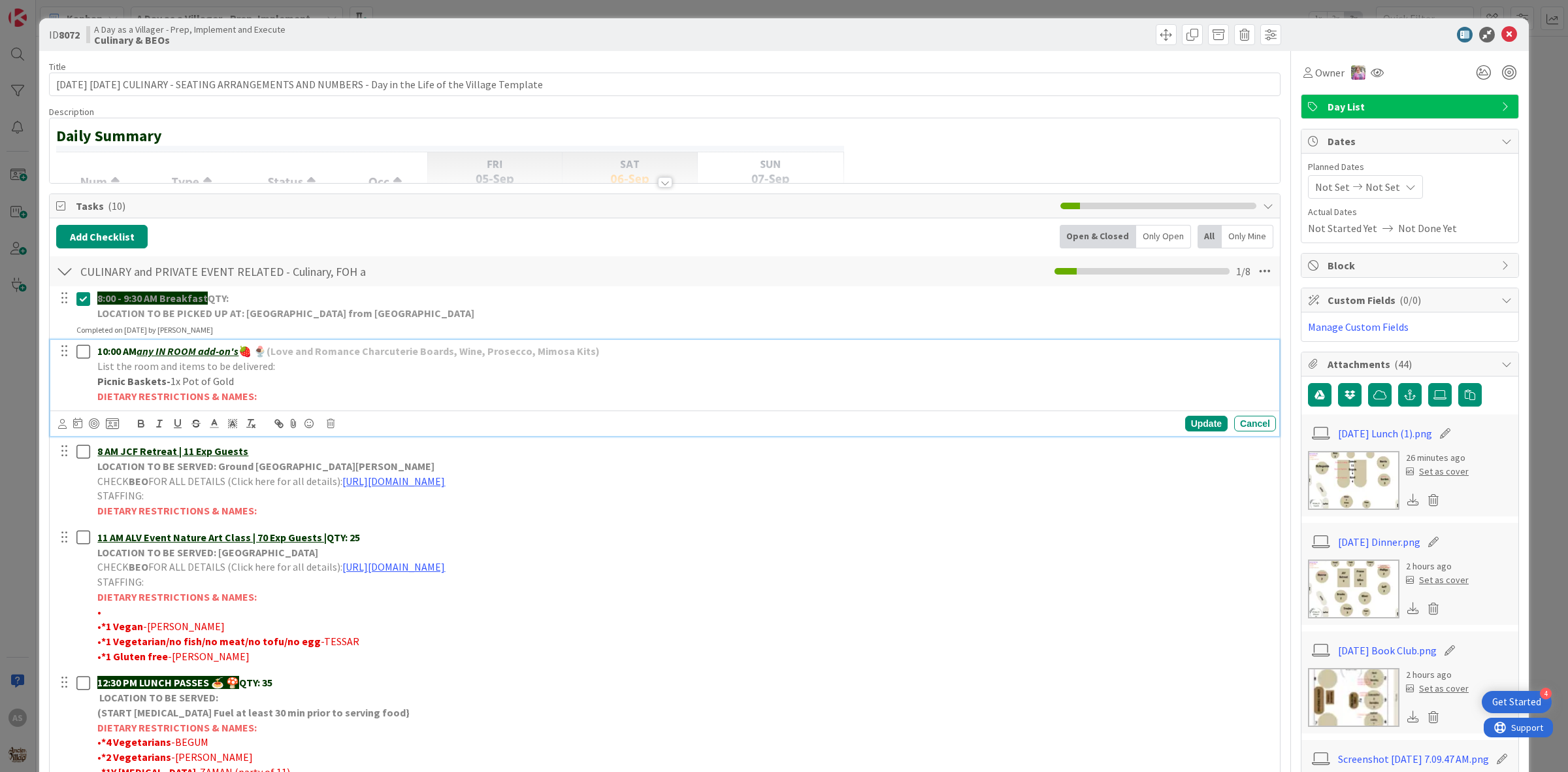
click at [247, 374] on div "10:00 AM any IN ROOM add-on's 🍓 🍨 (Love and Romance Charcuterie Boards, Wine, P…" at bounding box center [683, 373] width 1184 height 67
click at [232, 383] on p "Picnic Baskets- 1x Pot of Gold" at bounding box center [684, 382] width 1174 height 15
click at [1185, 424] on div "Update" at bounding box center [1206, 424] width 43 height 15
